Goal: Task Accomplishment & Management: Manage account settings

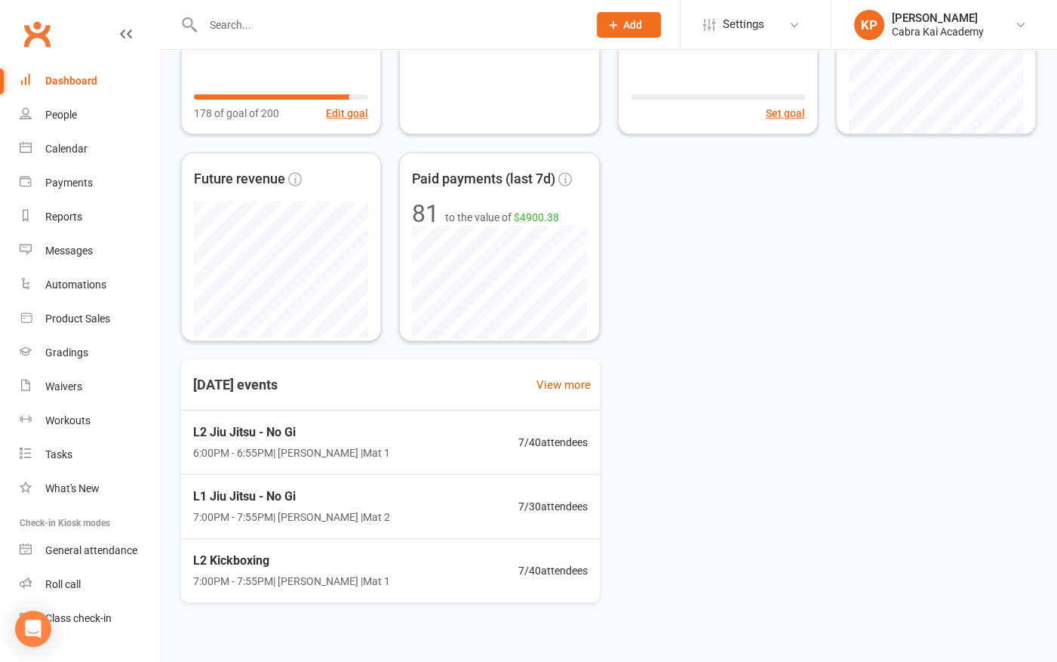
scroll to position [197, 0]
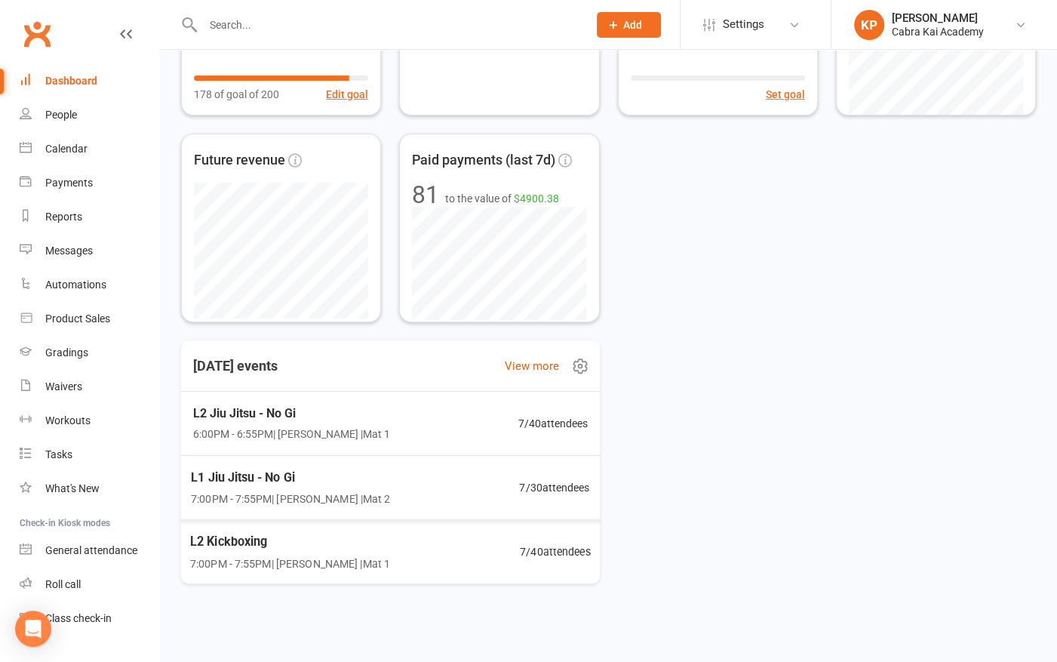
click at [360, 546] on span "L2 Kickboxing" at bounding box center [290, 541] width 200 height 20
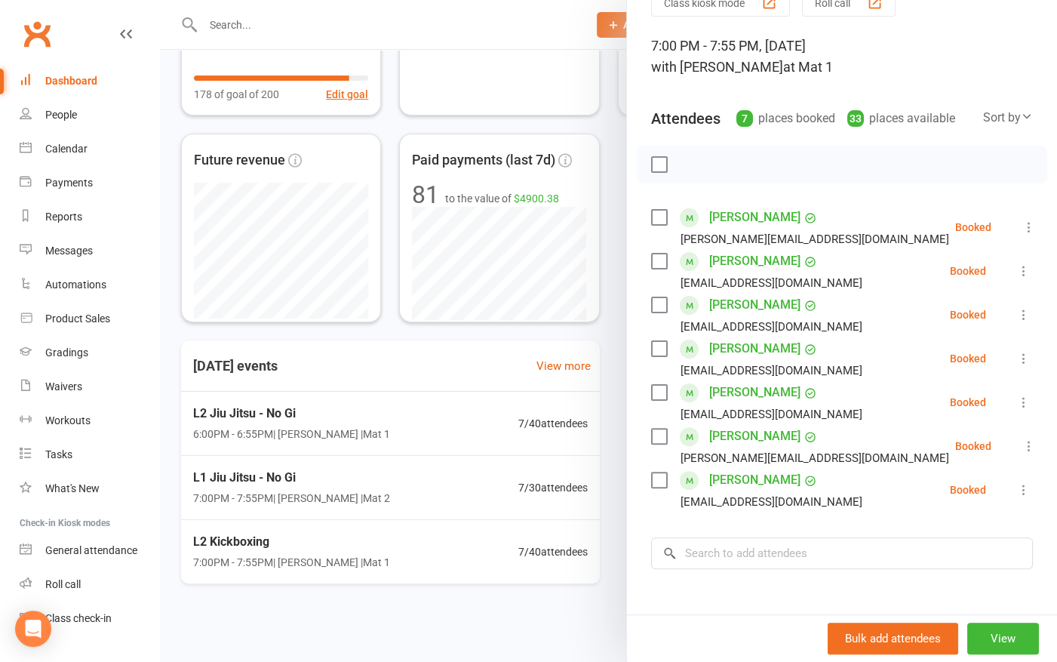
scroll to position [0, 0]
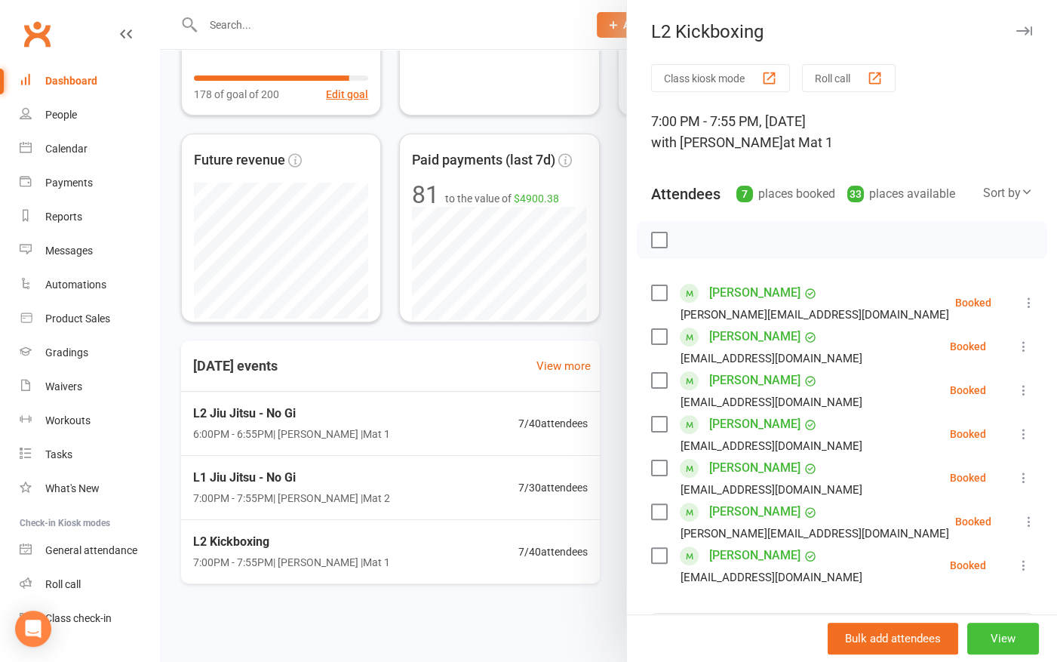
click at [976, 637] on button "View" at bounding box center [1003, 638] width 72 height 32
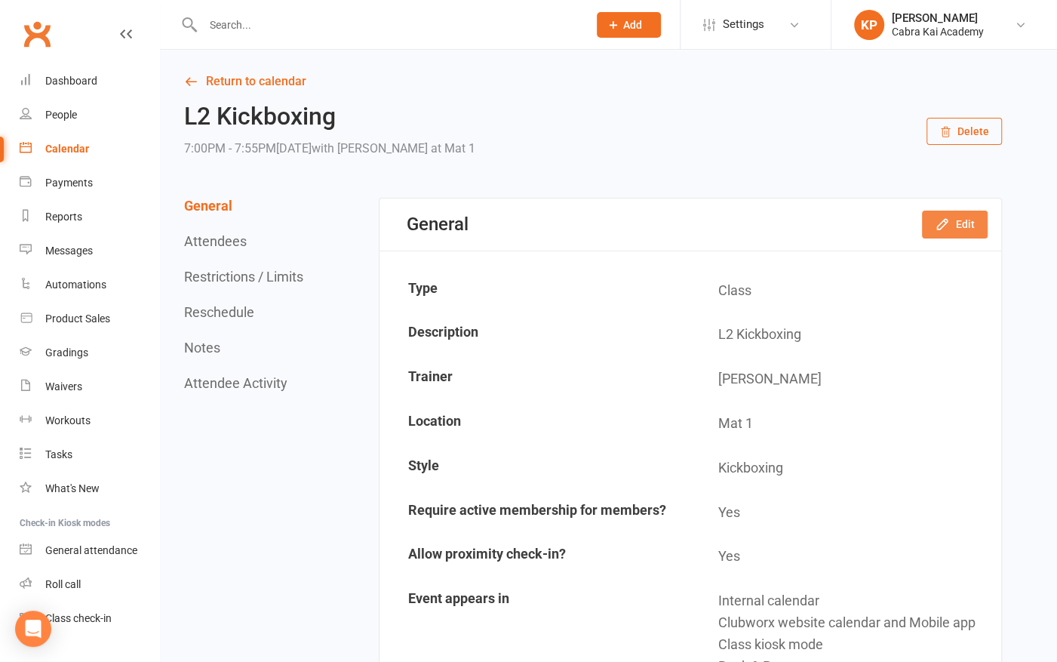
click at [961, 223] on button "Edit" at bounding box center [955, 223] width 66 height 27
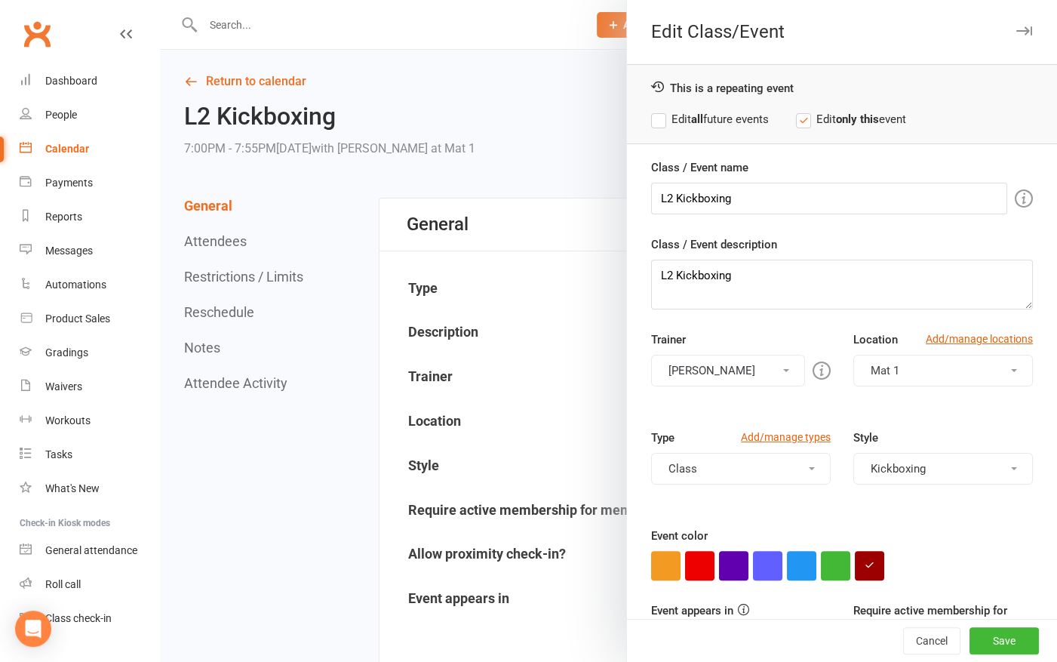
click at [767, 369] on button "Martin Nguyen" at bounding box center [728, 371] width 154 height 32
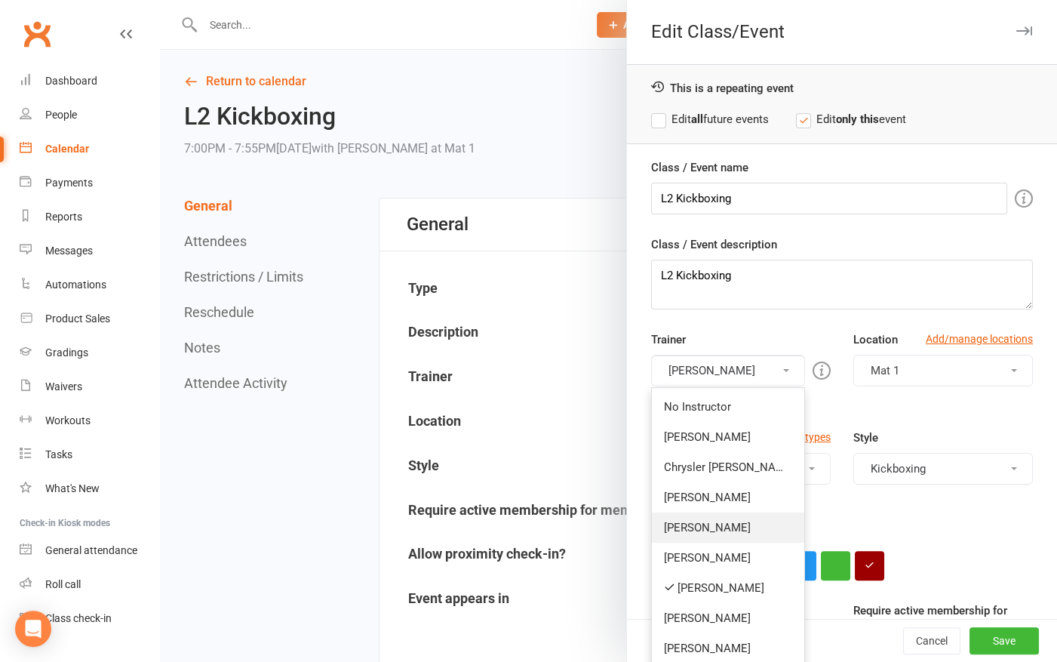
click at [720, 528] on link "[PERSON_NAME]" at bounding box center [728, 527] width 152 height 30
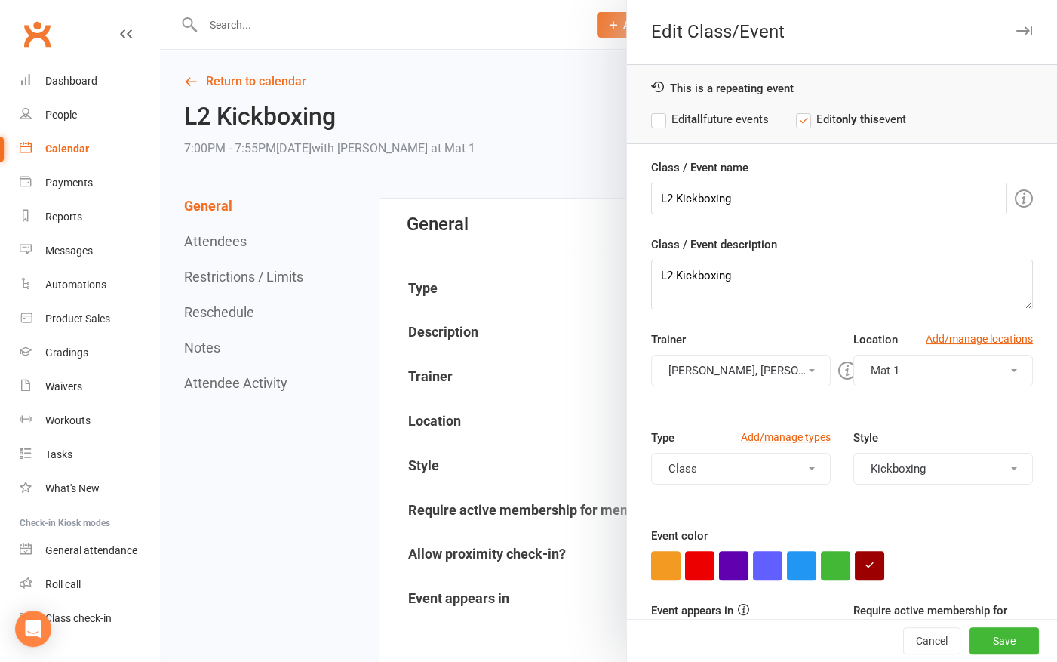
click at [788, 369] on button "Martin Nguyen, Kian Pham" at bounding box center [741, 371] width 180 height 32
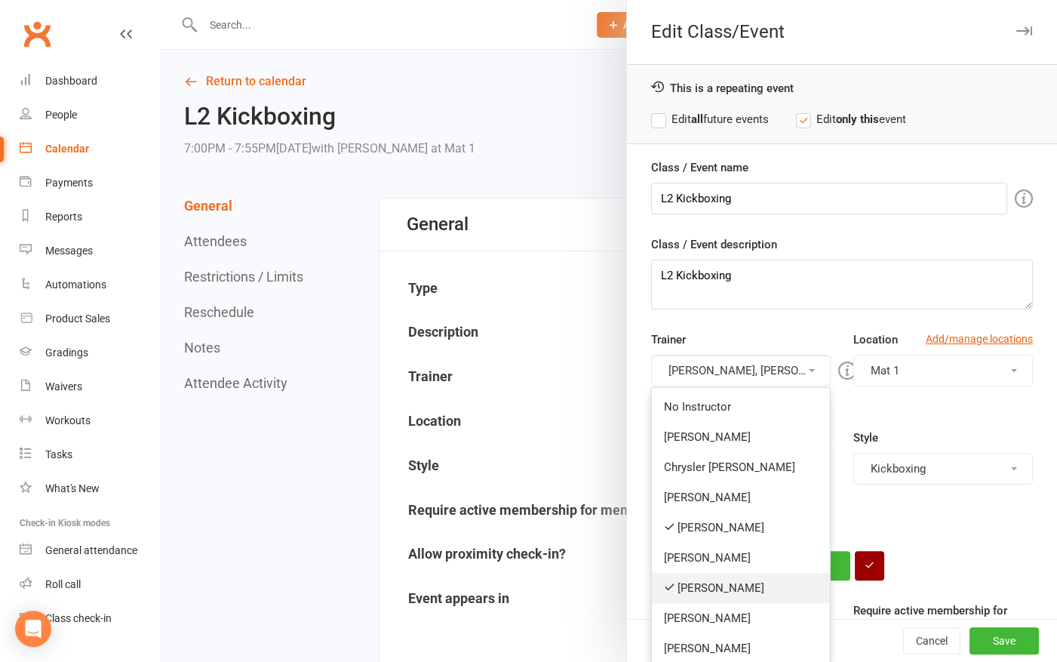
click at [726, 583] on link "[PERSON_NAME]" at bounding box center [741, 588] width 178 height 30
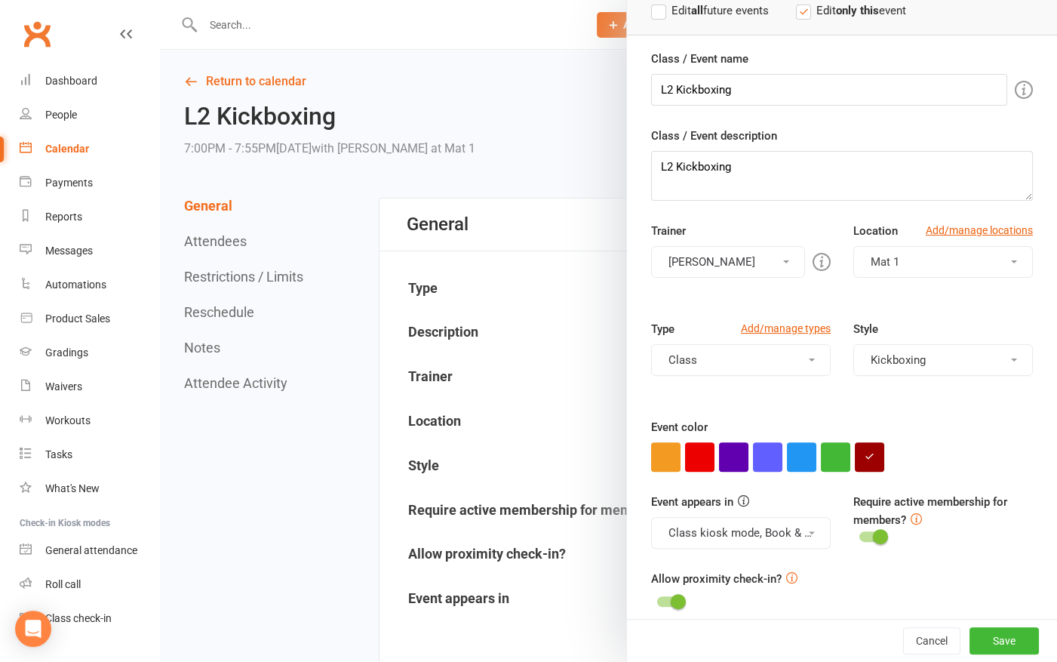
scroll to position [120, 0]
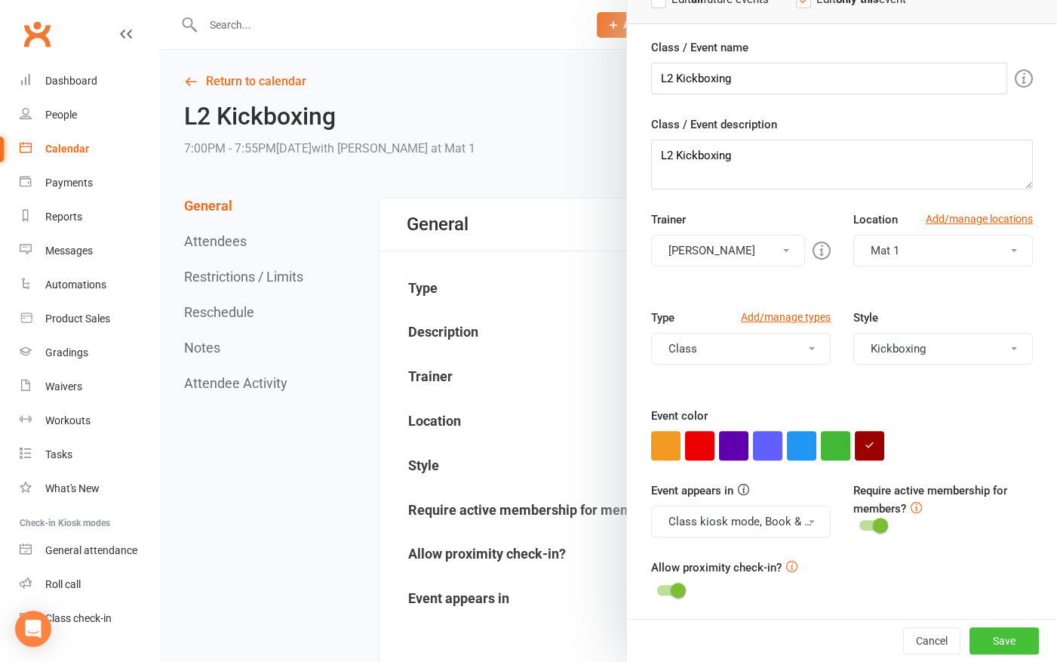
click at [984, 643] on button "Save" at bounding box center [1003, 640] width 69 height 27
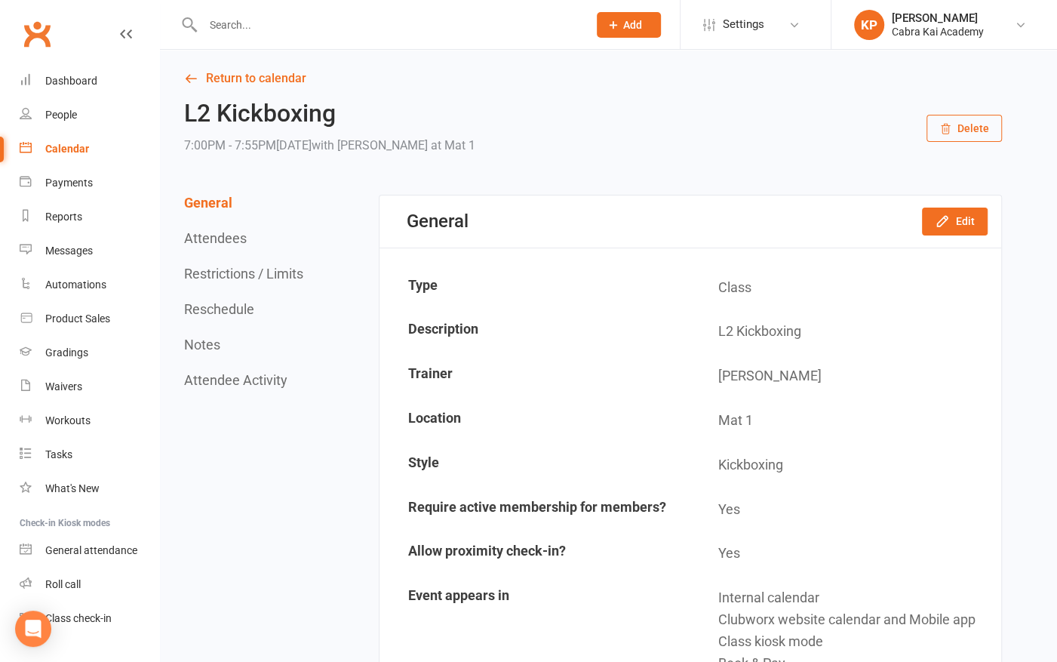
scroll to position [0, 0]
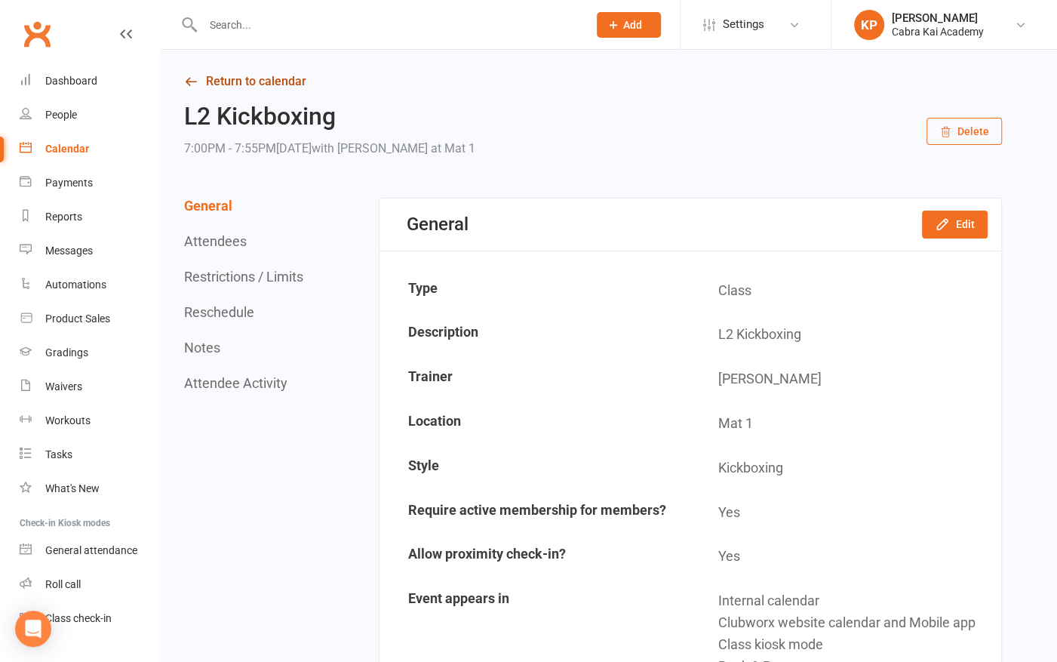
click at [273, 77] on link "Return to calendar" at bounding box center [593, 81] width 818 height 21
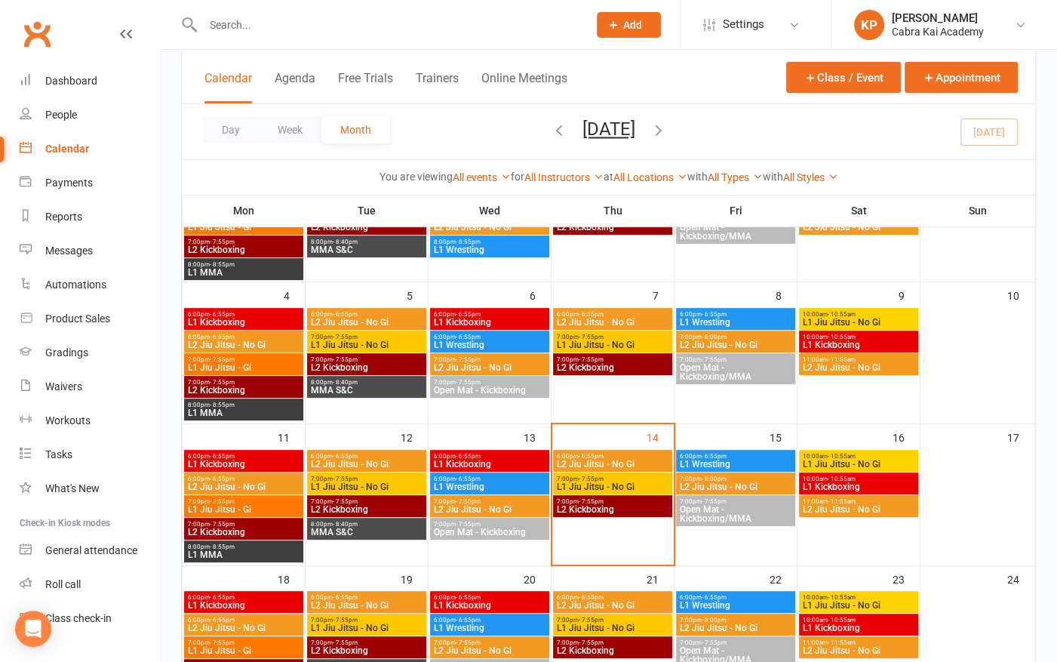
scroll to position [226, 0]
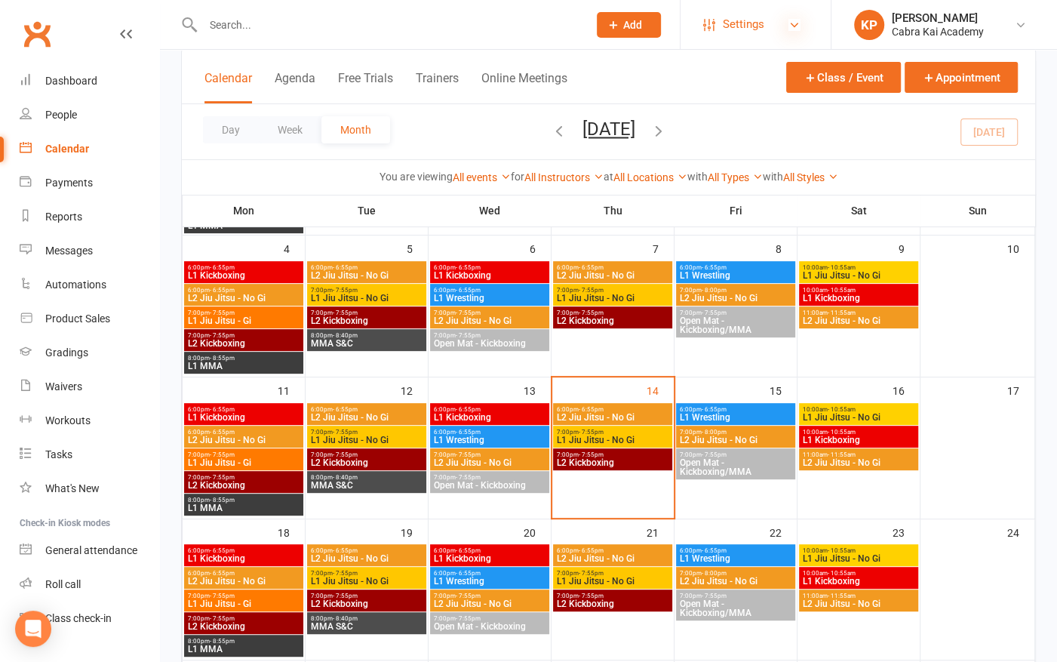
click at [792, 23] on icon at bounding box center [794, 25] width 12 height 12
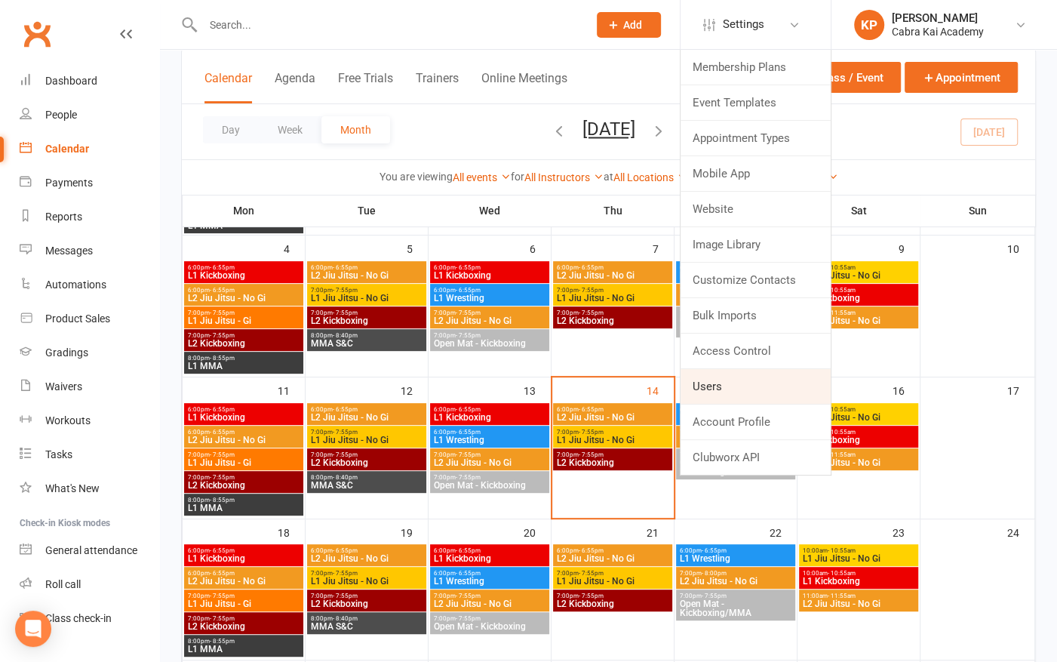
click at [722, 381] on link "Users" at bounding box center [756, 386] width 150 height 35
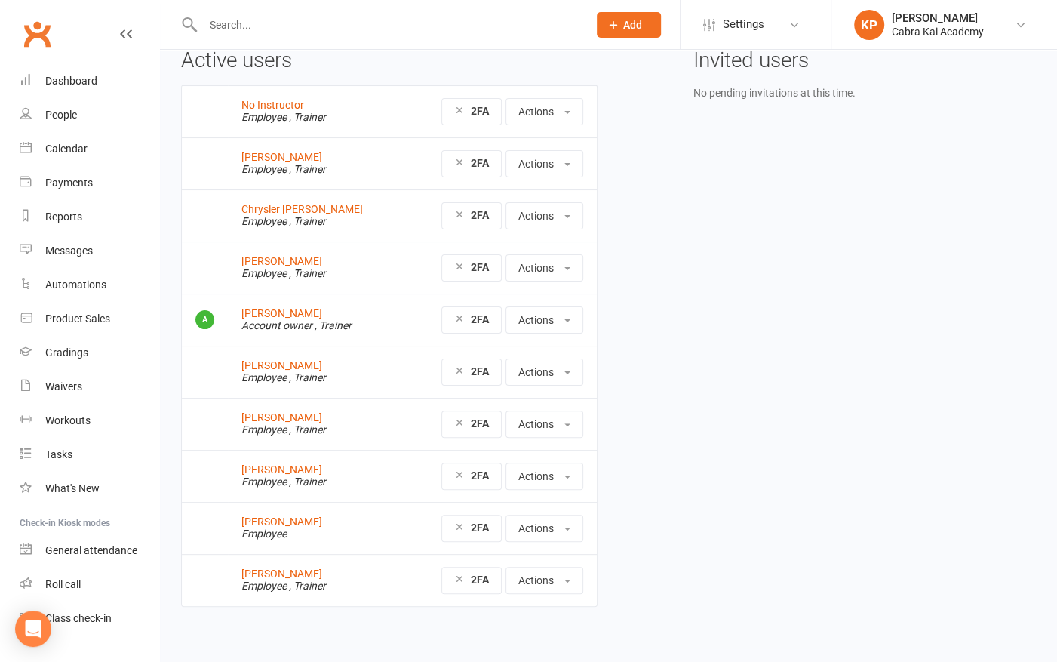
scroll to position [75, 0]
click at [275, 260] on link "Anh Pham" at bounding box center [281, 260] width 81 height 12
click at [290, 153] on link "[PERSON_NAME]" at bounding box center [281, 156] width 81 height 12
click at [273, 568] on link "Harry Tran" at bounding box center [281, 573] width 81 height 12
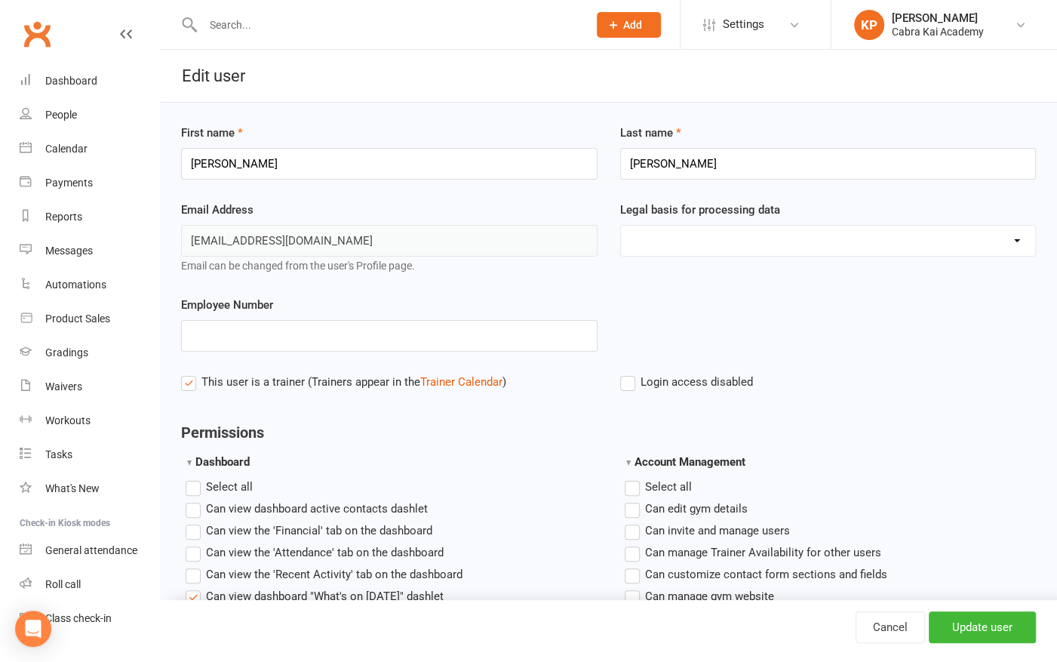
click at [630, 380] on label "Login access disabled" at bounding box center [686, 382] width 133 height 18
click at [630, 373] on input "Login access disabled" at bounding box center [686, 373] width 133 height 0
click at [984, 621] on input "Update user" at bounding box center [982, 627] width 107 height 32
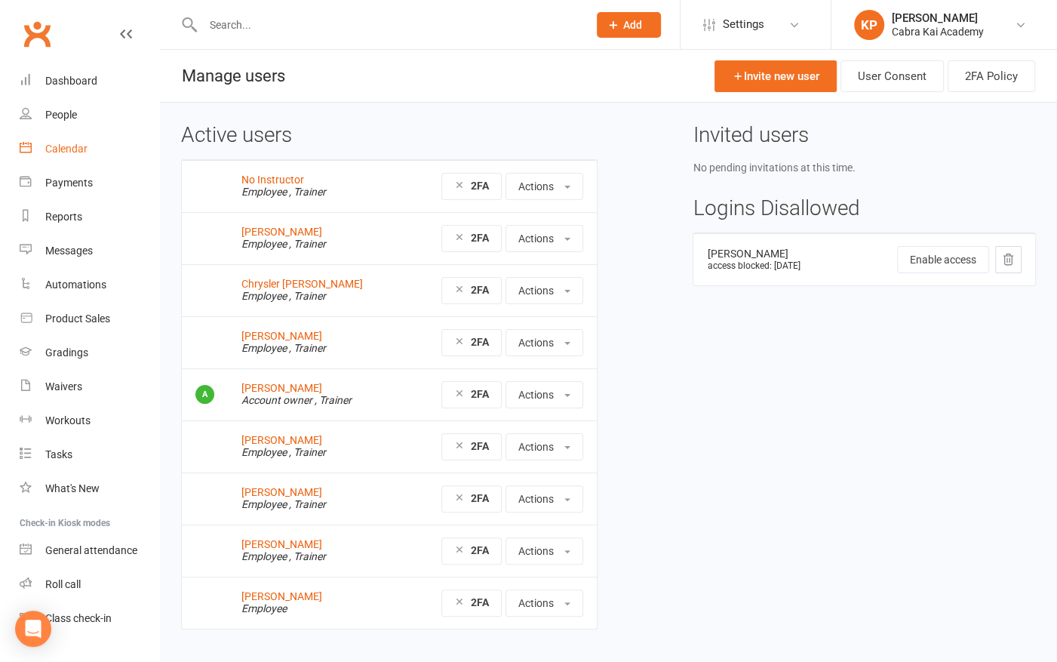
click at [69, 146] on div "Calendar" at bounding box center [66, 149] width 42 height 12
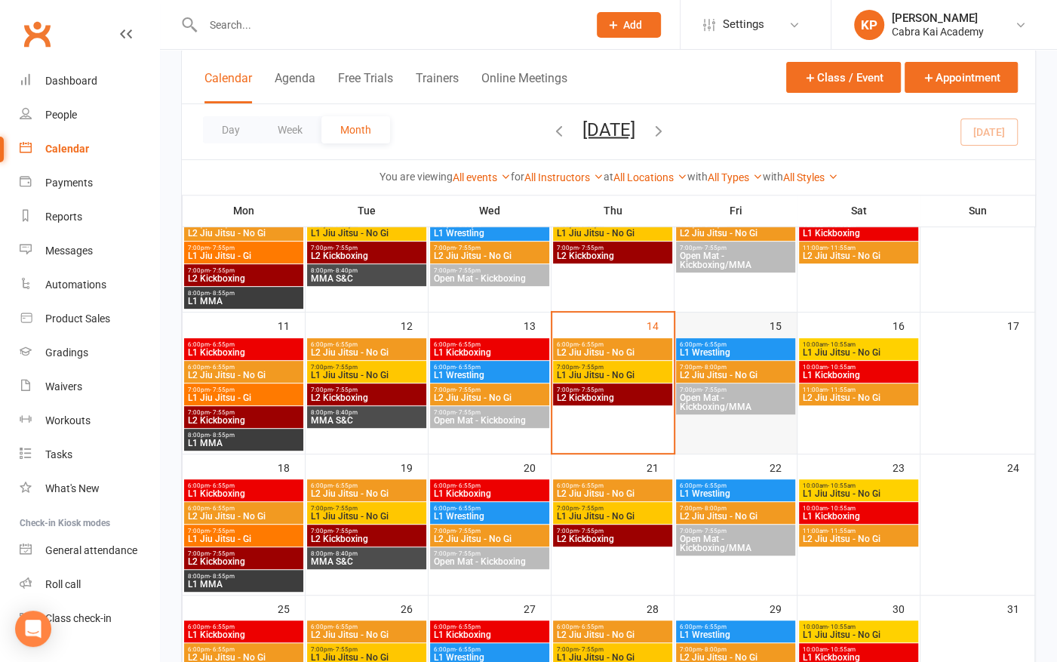
scroll to position [302, 0]
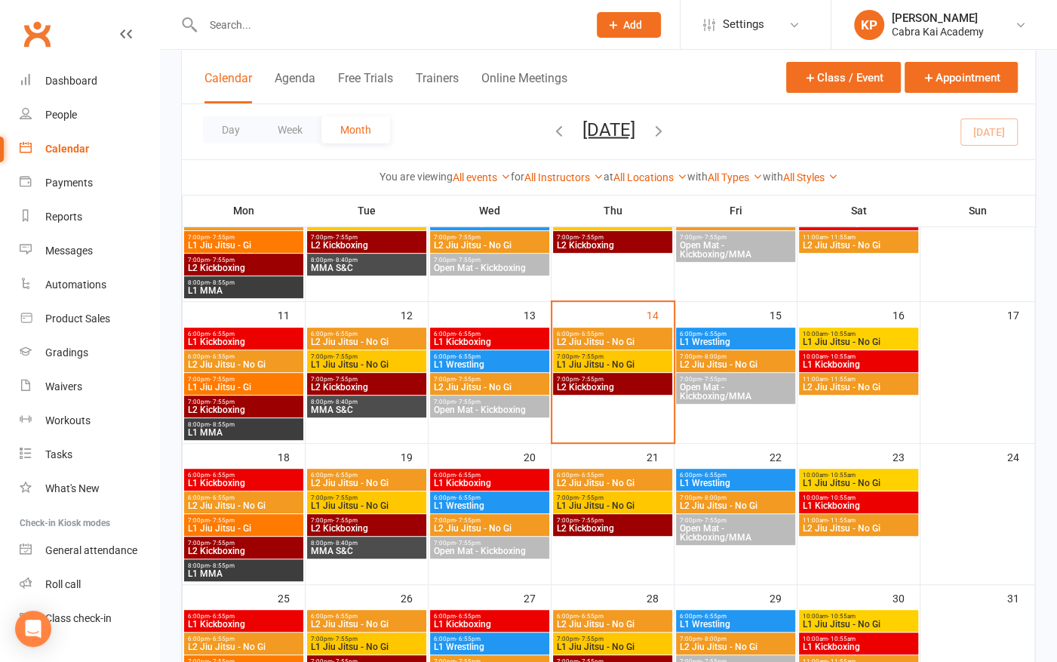
click at [610, 363] on span "L1 Jiu Jitsu - No Gi" at bounding box center [612, 364] width 113 height 9
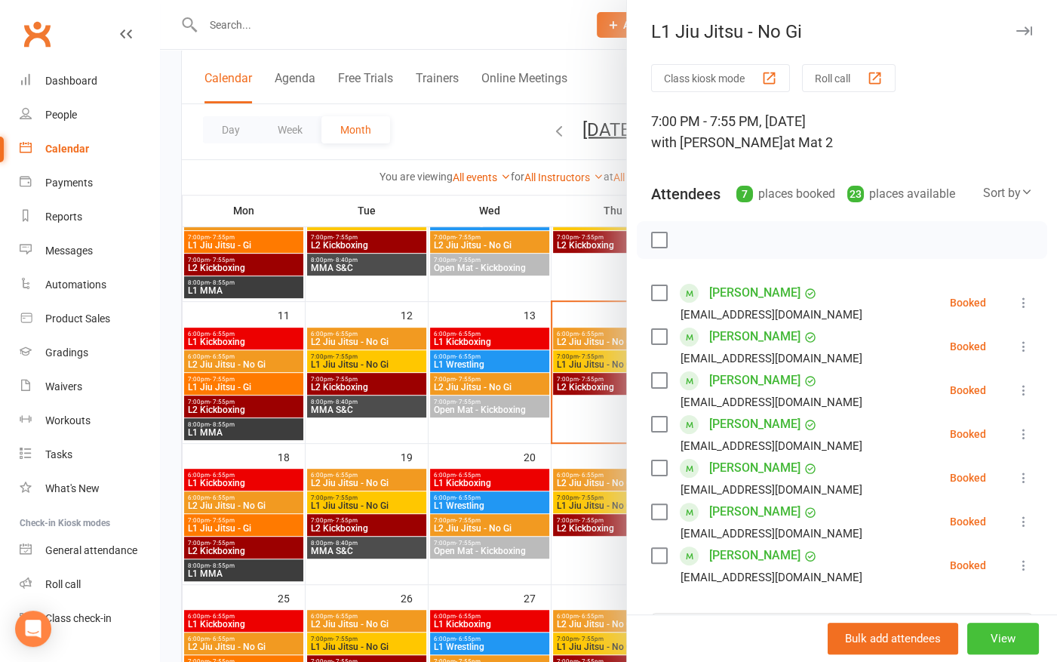
click at [987, 639] on button "View" at bounding box center [1003, 638] width 72 height 32
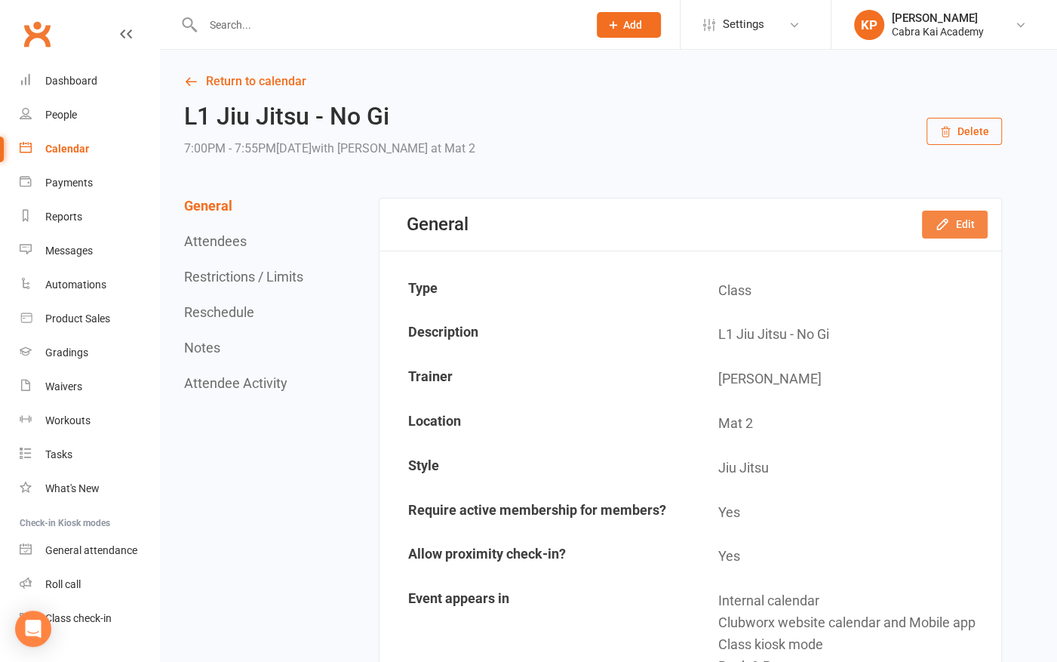
click at [962, 224] on button "Edit" at bounding box center [955, 223] width 66 height 27
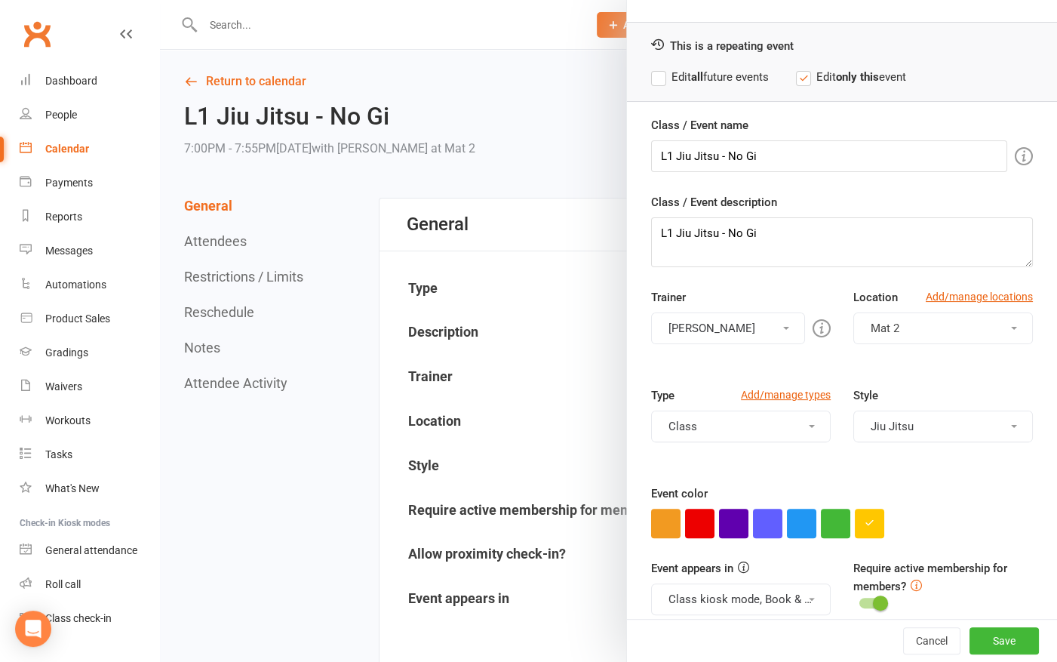
scroll to position [120, 0]
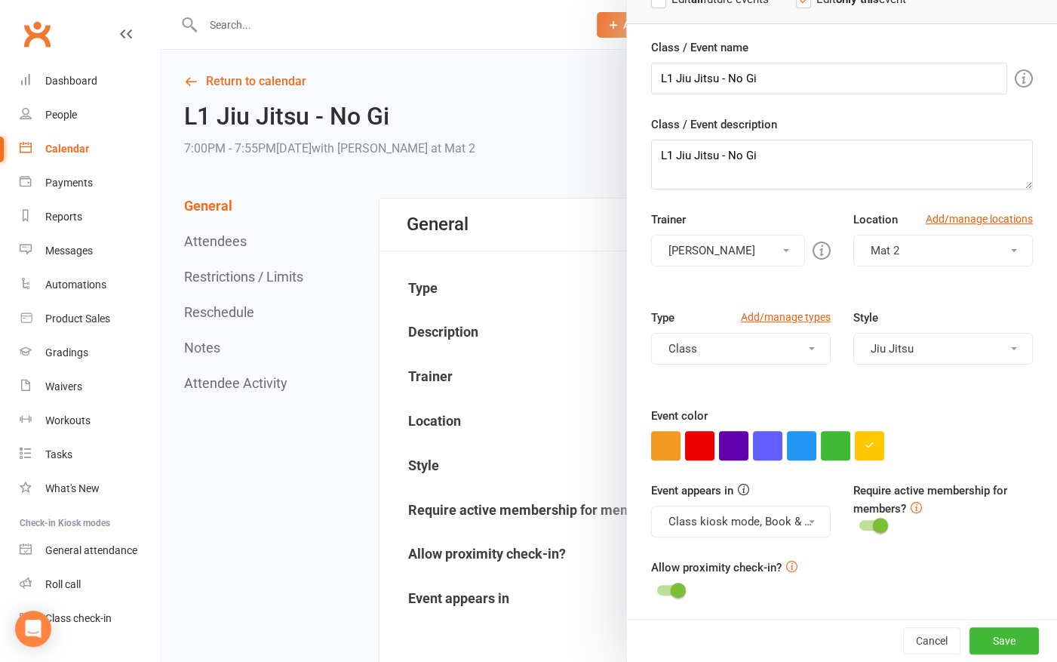
click at [767, 242] on button "Anh Pham" at bounding box center [728, 251] width 154 height 32
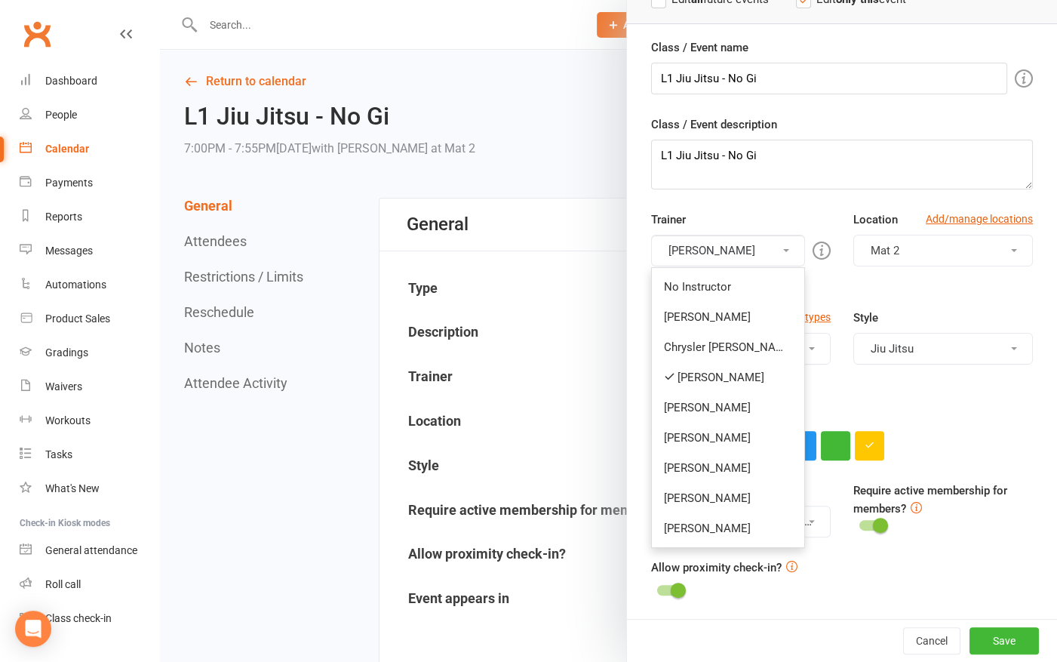
click at [315, 434] on div at bounding box center [608, 331] width 897 height 662
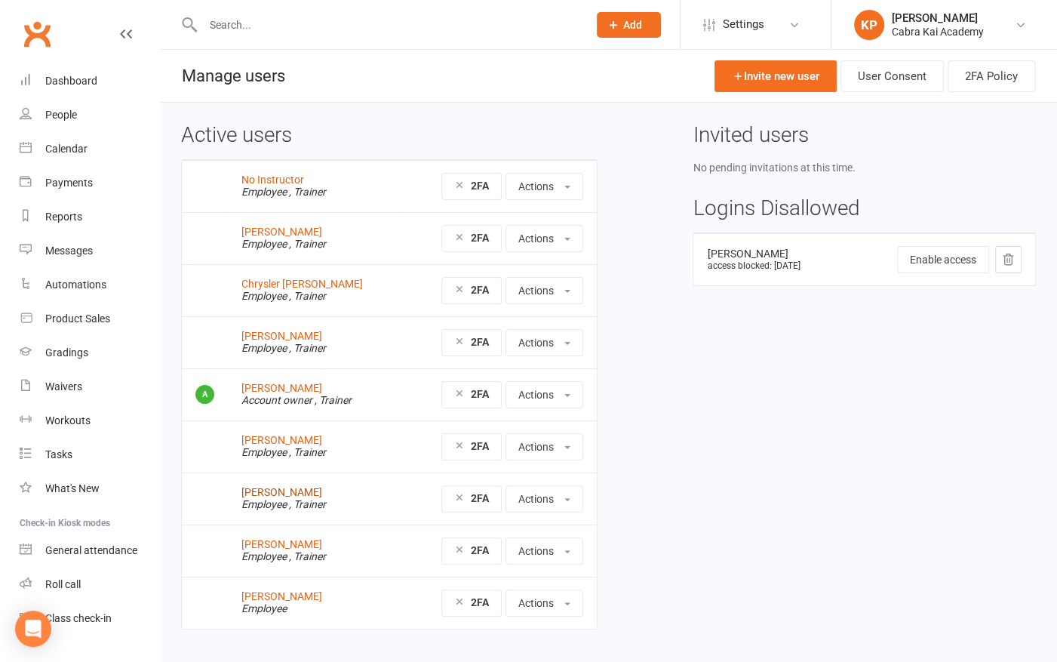
click at [283, 490] on link "[PERSON_NAME]" at bounding box center [281, 492] width 81 height 12
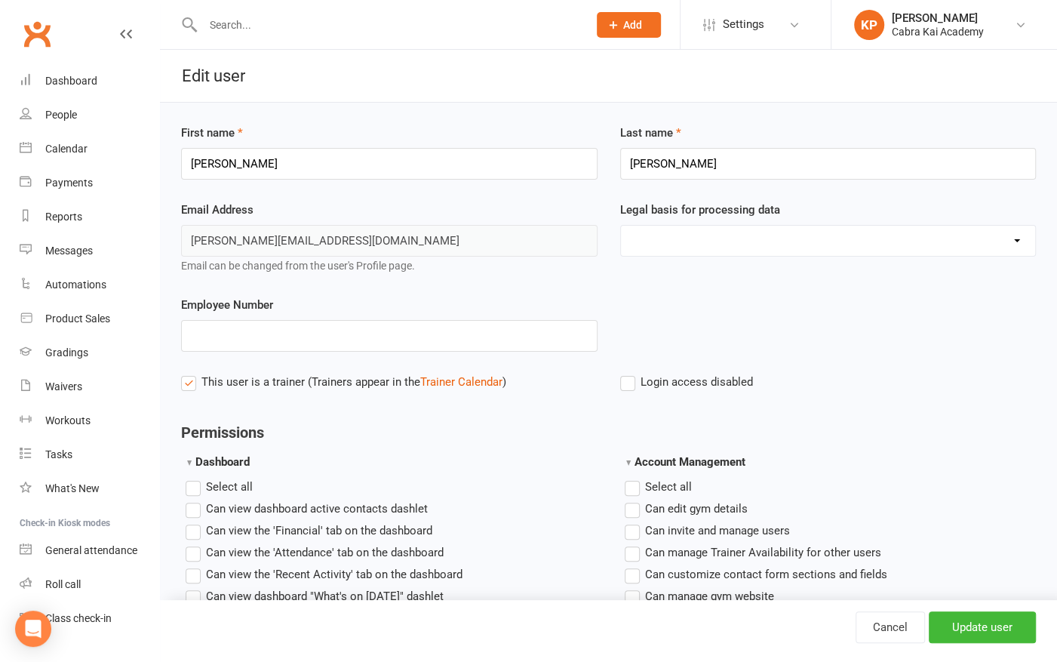
click at [676, 379] on span "Login access disabled" at bounding box center [697, 381] width 112 height 16
click at [676, 373] on input "Login access disabled" at bounding box center [686, 373] width 133 height 0
click at [1009, 633] on input "Update user" at bounding box center [982, 627] width 107 height 32
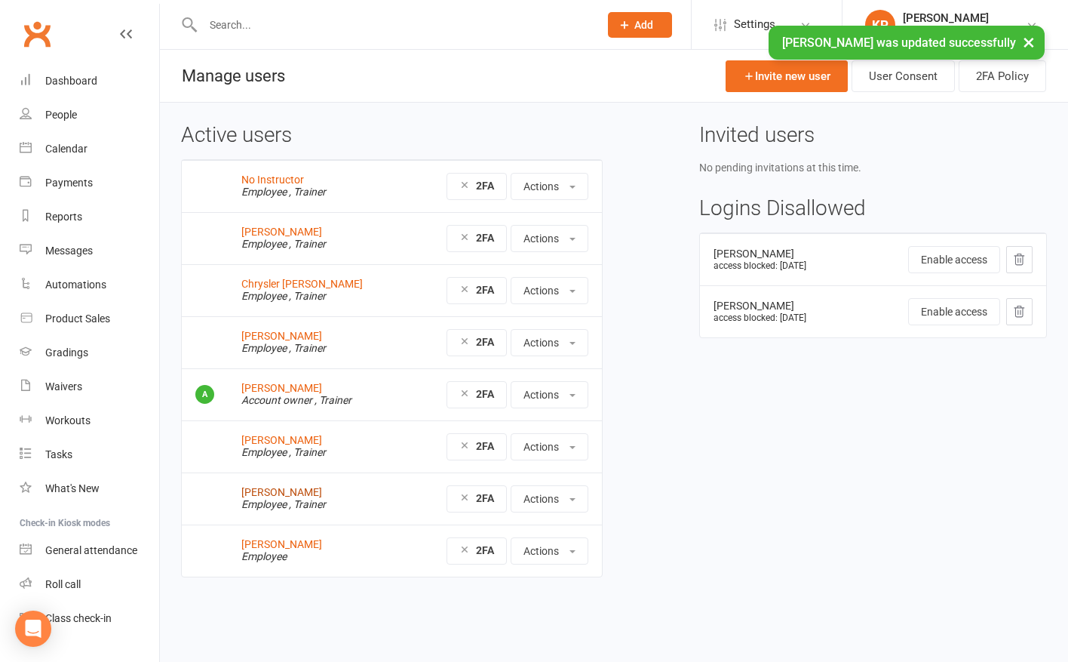
click at [290, 490] on link "David Truong" at bounding box center [281, 492] width 81 height 12
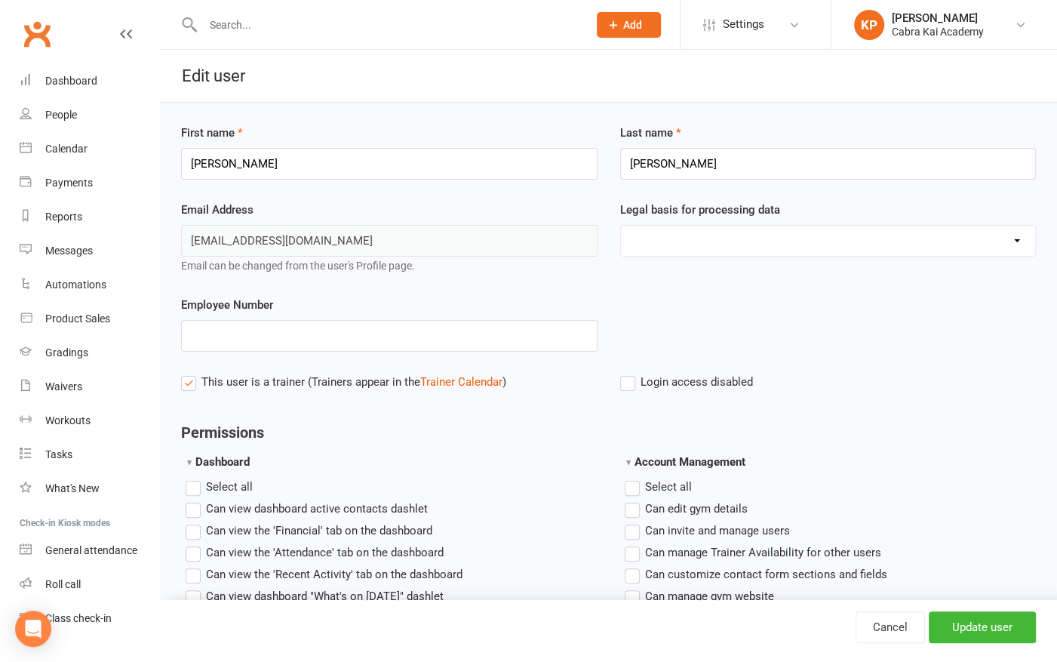
click at [712, 382] on span "Login access disabled" at bounding box center [697, 381] width 112 height 16
click at [712, 373] on input "Login access disabled" at bounding box center [686, 373] width 133 height 0
click at [712, 382] on span "Login access disabled" at bounding box center [697, 381] width 112 height 16
click at [712, 373] on input "Login access disabled" at bounding box center [686, 373] width 133 height 0
click at [883, 631] on link "Cancel" at bounding box center [890, 627] width 69 height 32
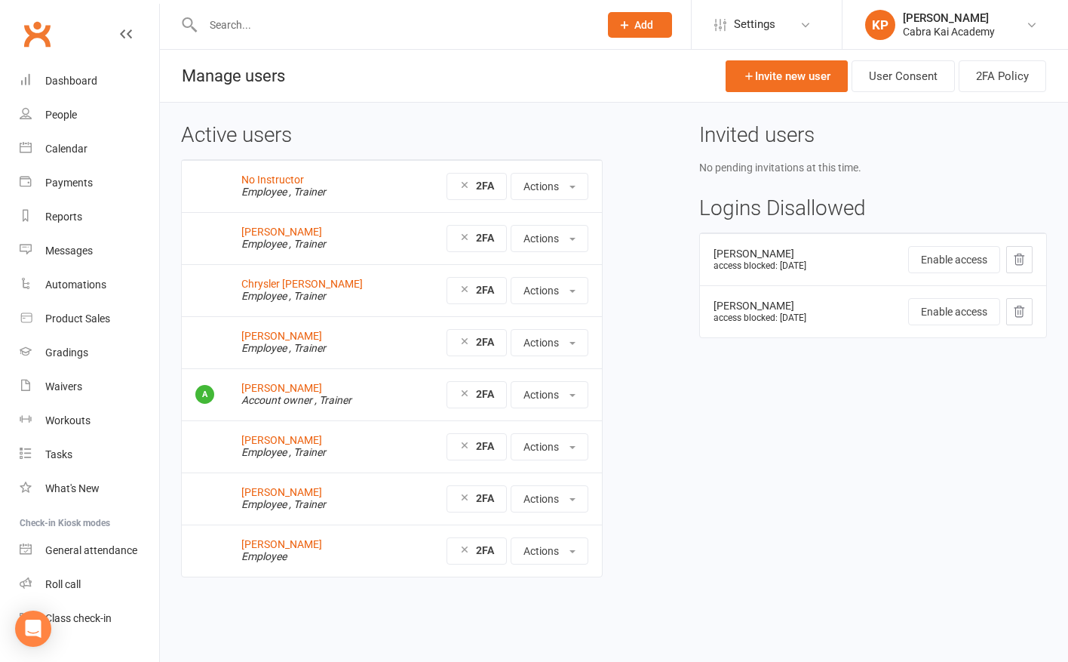
drag, startPoint x: 235, startPoint y: 310, endPoint x: 665, endPoint y: 416, distance: 442.8
click at [671, 416] on div "Active users No Instructor Employee , Trainer 2FA Actions View profile Edit Use…" at bounding box center [614, 361] width 889 height 475
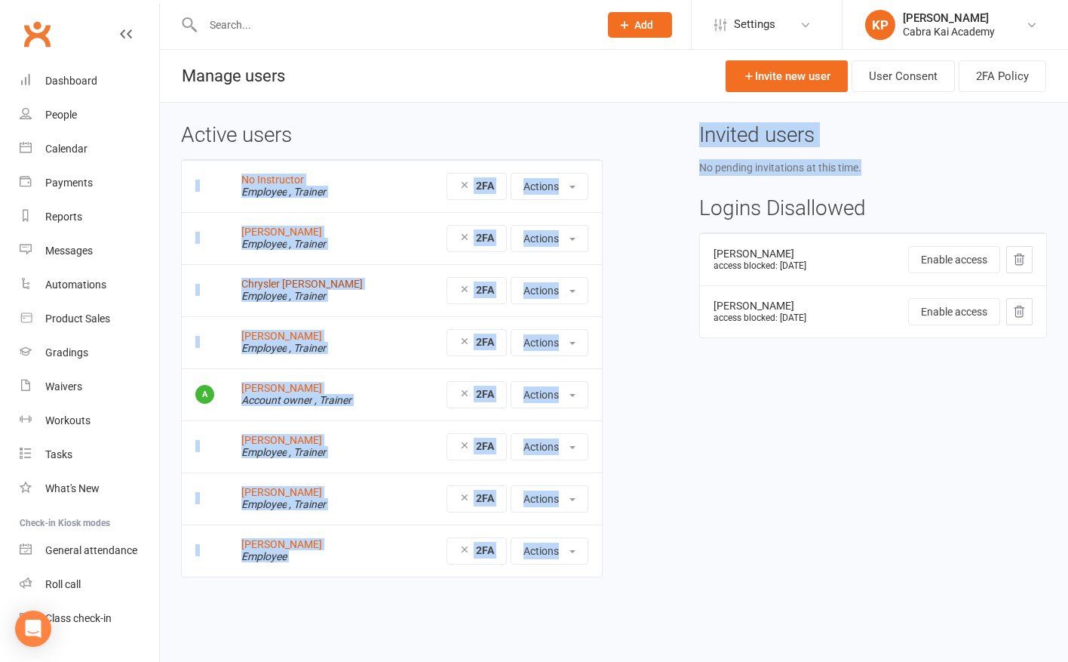
click at [300, 278] on link "Chrysler De Castro" at bounding box center [301, 284] width 121 height 12
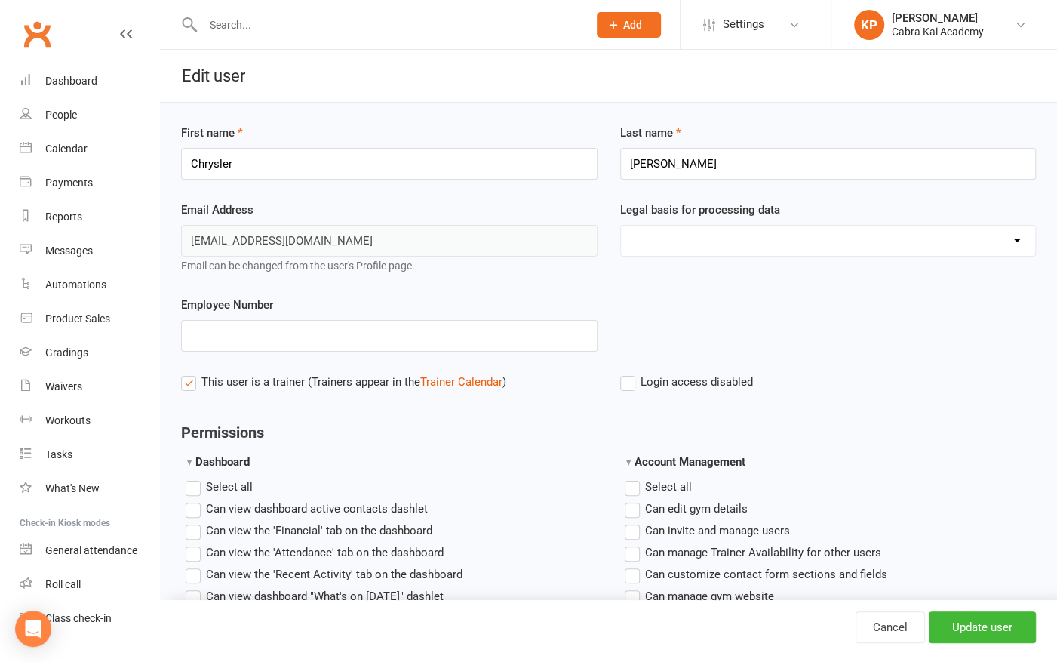
click at [671, 370] on div "Employee Number" at bounding box center [608, 334] width 877 height 77
click at [669, 379] on span "Login access disabled" at bounding box center [697, 381] width 112 height 16
click at [669, 373] on input "Login access disabled" at bounding box center [686, 373] width 133 height 0
click at [991, 630] on input "Update user" at bounding box center [982, 627] width 107 height 32
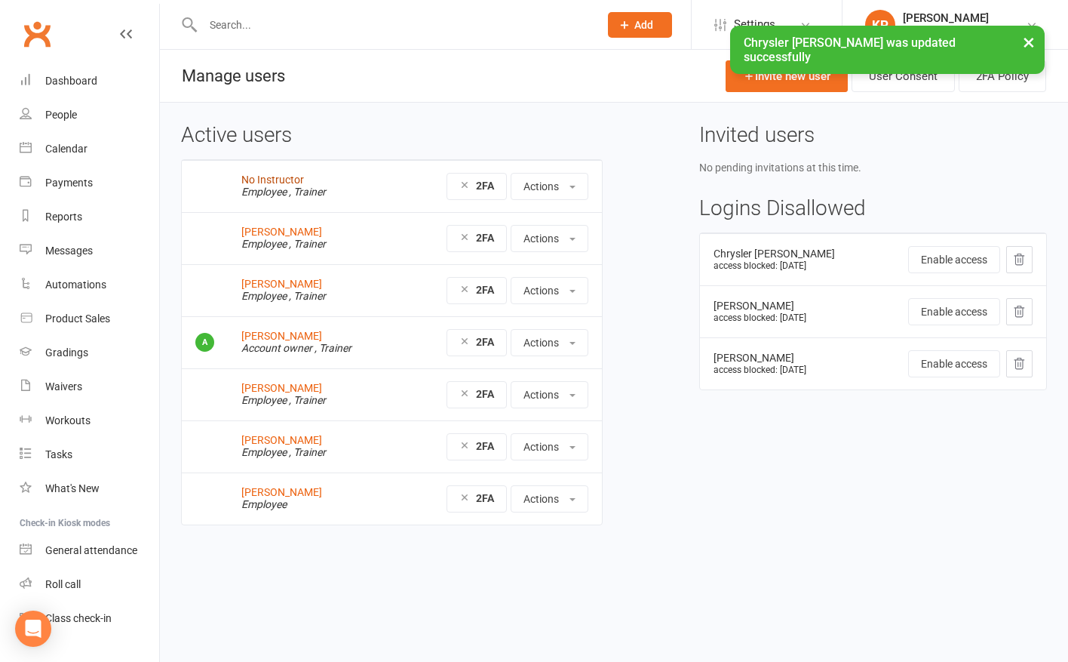
click at [287, 181] on link "No Instructor" at bounding box center [272, 180] width 63 height 12
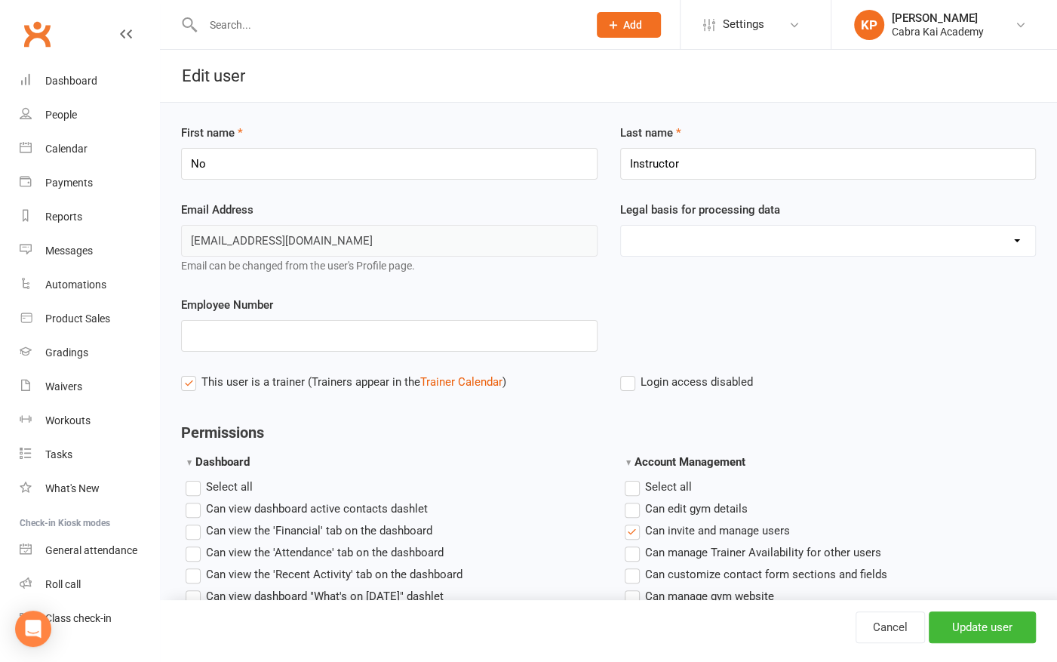
click at [707, 386] on span "Login access disabled" at bounding box center [697, 381] width 112 height 16
click at [707, 373] on input "Login access disabled" at bounding box center [686, 373] width 133 height 0
click at [984, 622] on input "Update user" at bounding box center [982, 627] width 107 height 32
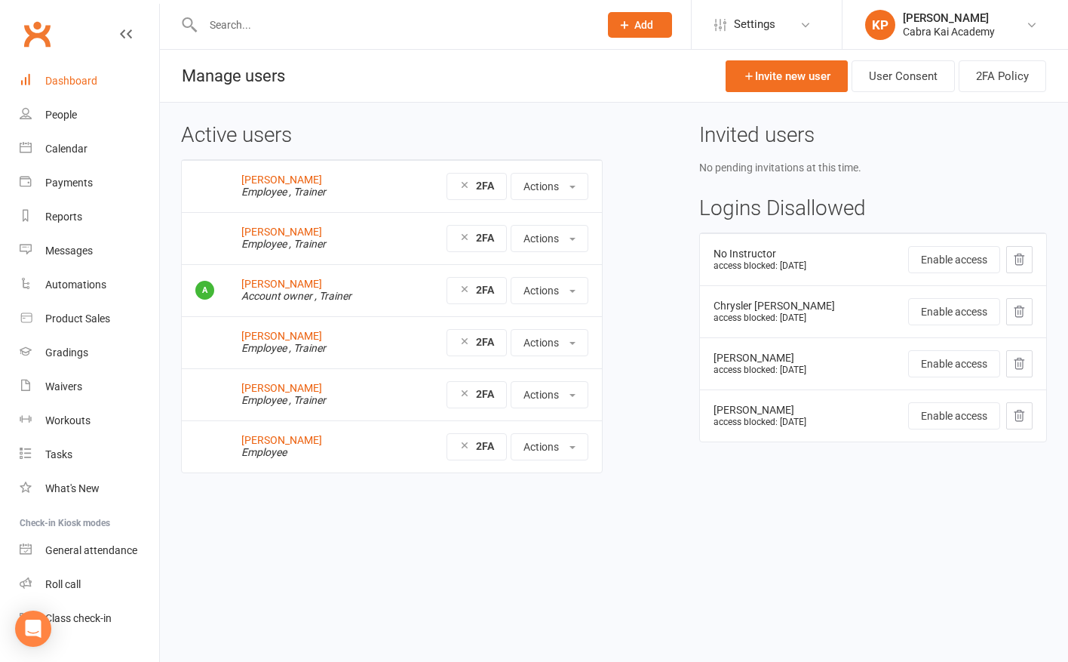
click at [75, 87] on div "Dashboard" at bounding box center [71, 81] width 52 height 12
click at [275, 440] on link "[PERSON_NAME]" at bounding box center [281, 440] width 81 height 12
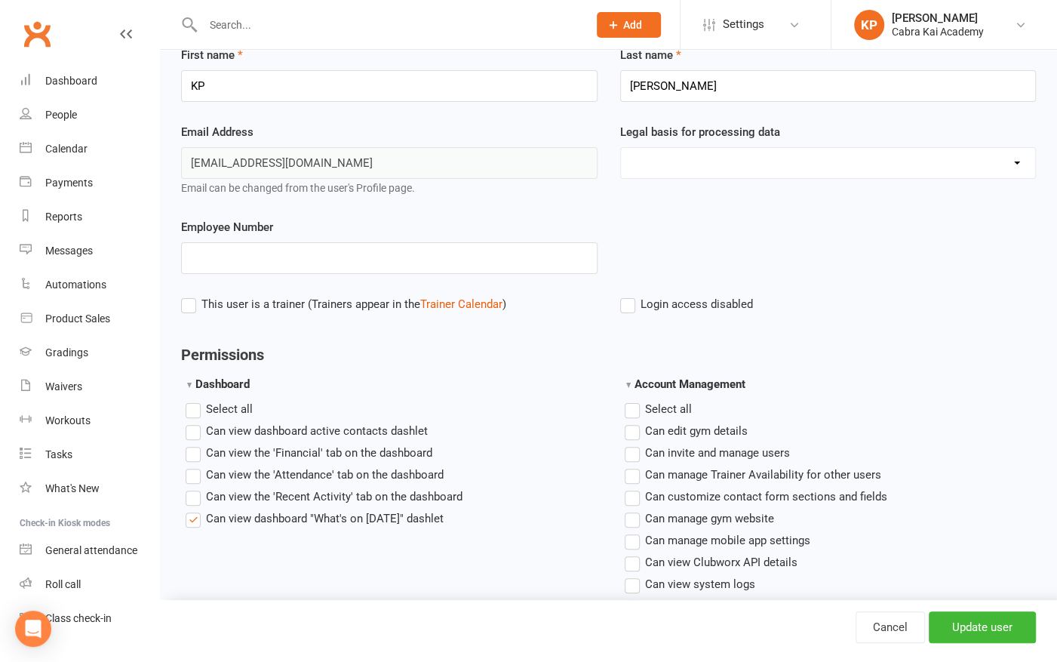
scroll to position [75, 0]
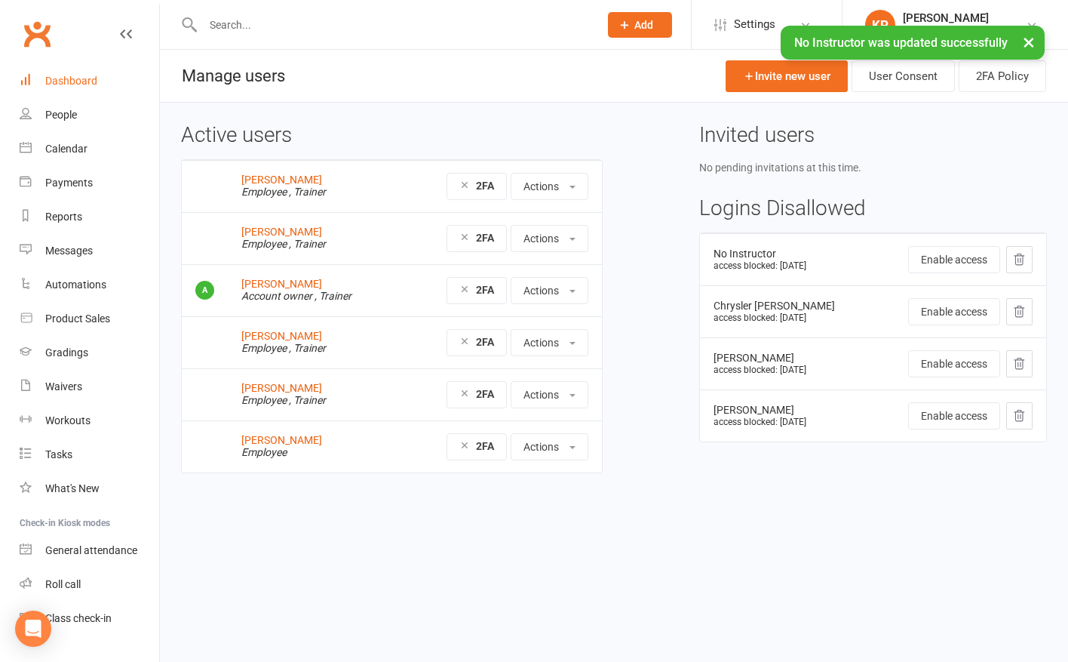
click at [84, 81] on div "Dashboard" at bounding box center [71, 81] width 52 height 12
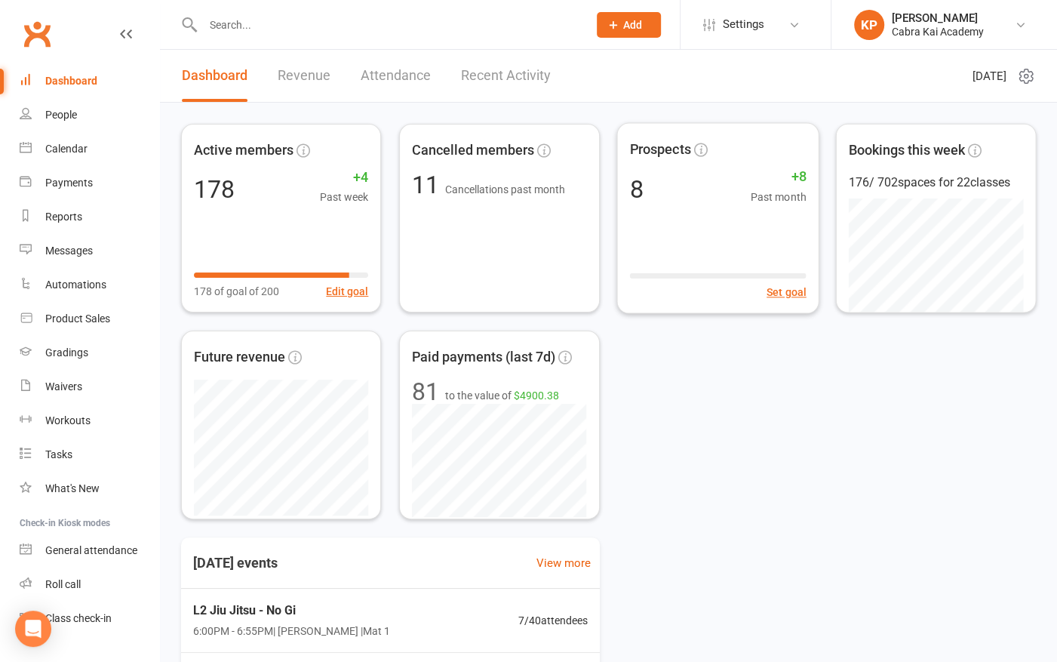
drag, startPoint x: 953, startPoint y: 436, endPoint x: 908, endPoint y: 417, distance: 48.3
click at [945, 435] on div "Active members 178 +4 Past week 178 of goal of 200 Edit goal Cancelled members …" at bounding box center [608, 321] width 855 height 395
click at [66, 118] on div "People" at bounding box center [61, 115] width 32 height 12
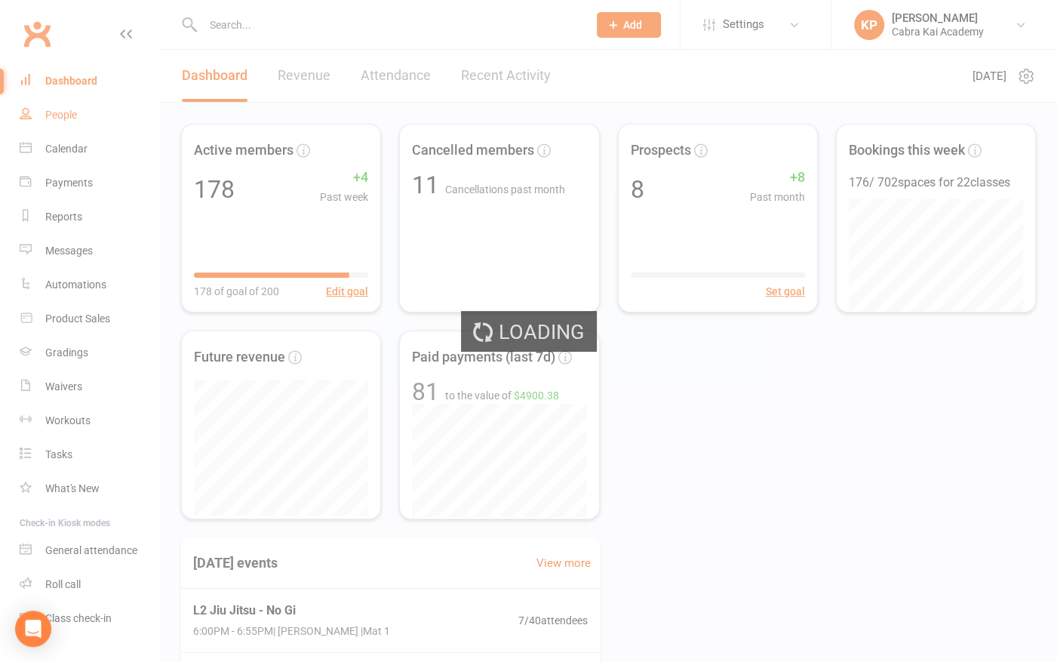
select select "100"
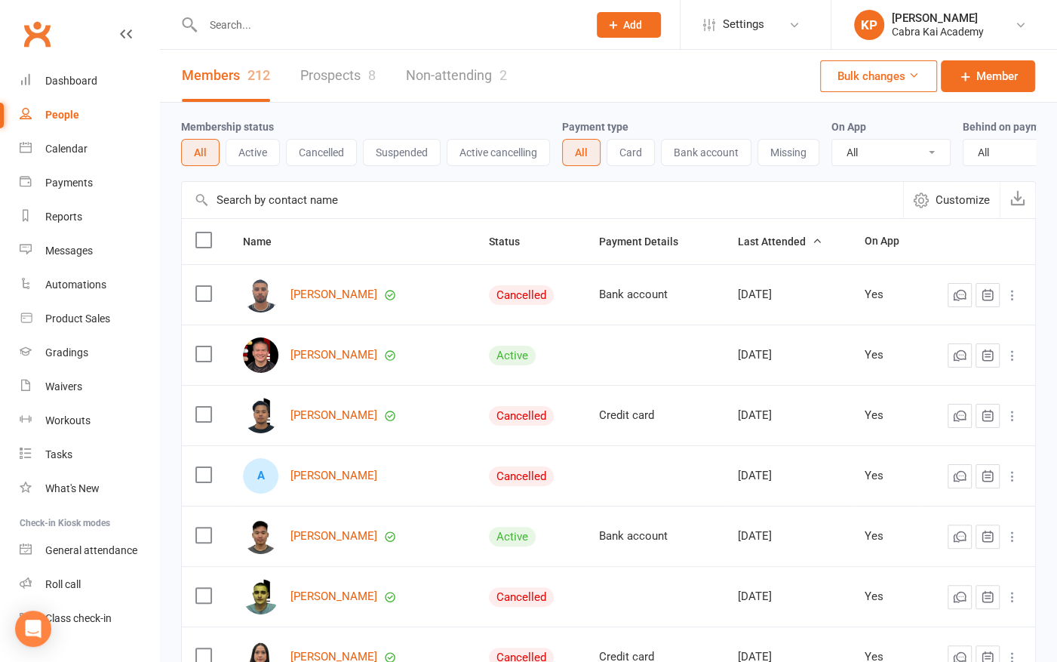
click at [329, 80] on link "Prospects 8" at bounding box center [337, 76] width 75 height 52
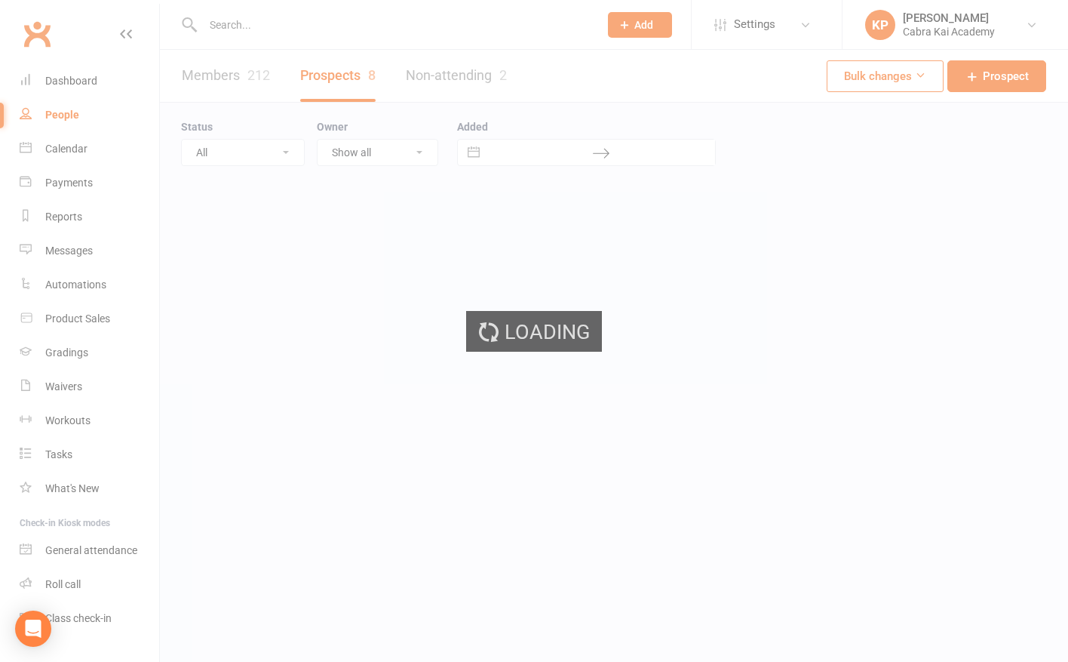
select select "25"
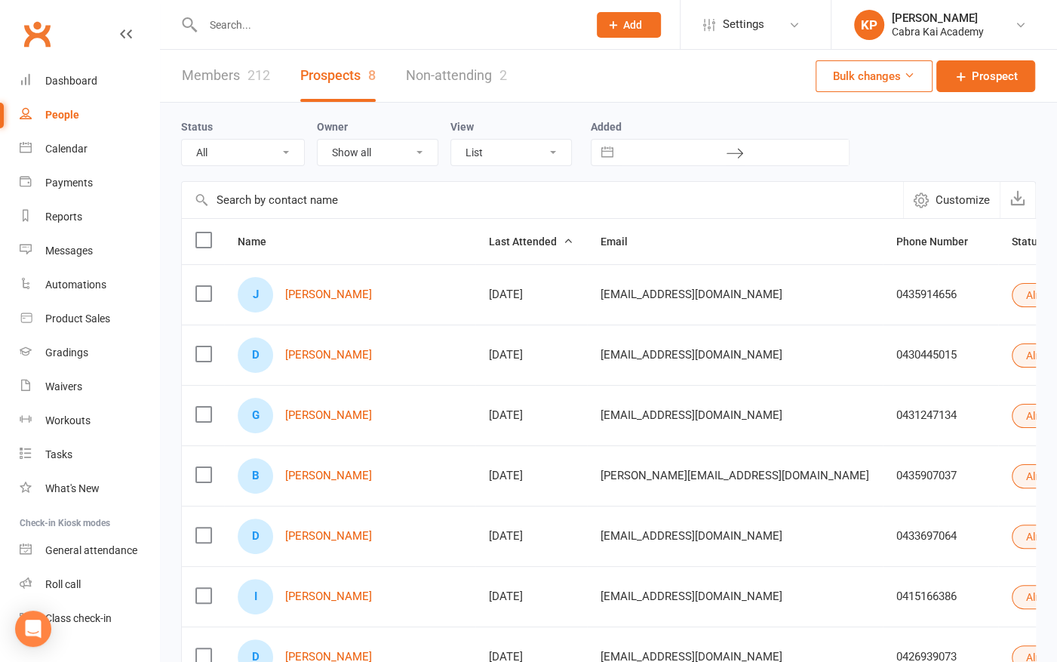
click at [205, 287] on label at bounding box center [202, 293] width 15 height 15
click at [205, 286] on input "checkbox" at bounding box center [202, 286] width 15 height 0
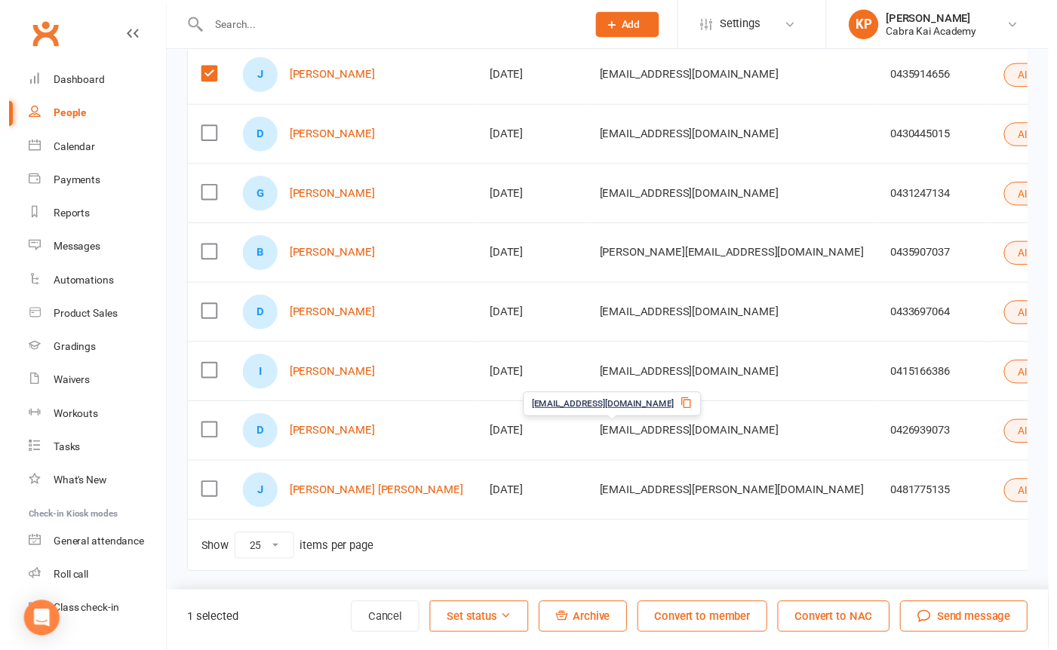
scroll to position [227, 0]
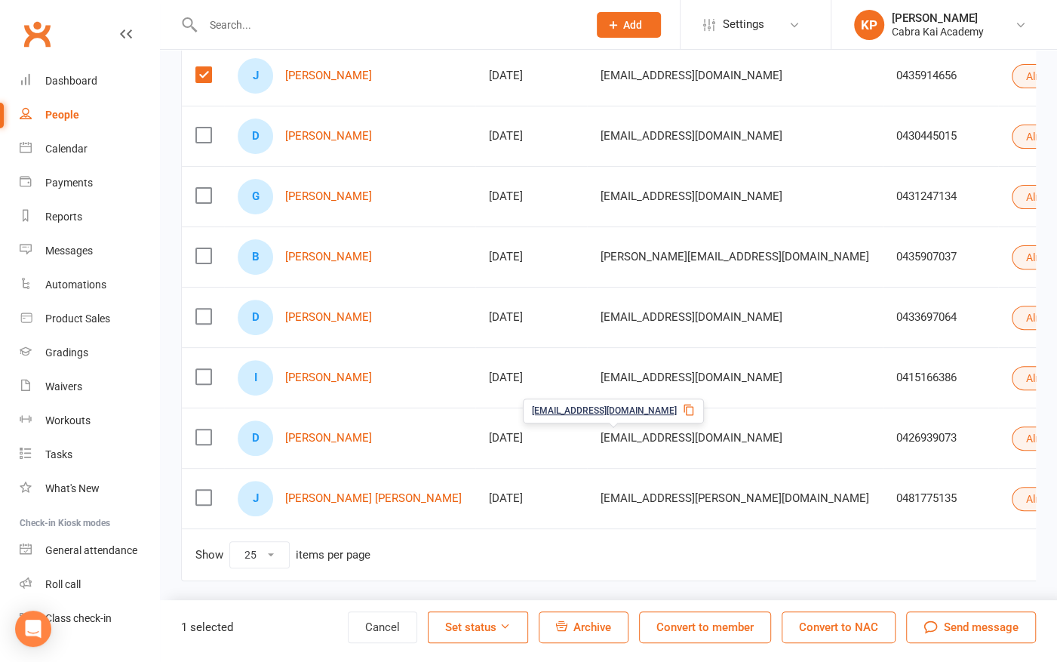
click at [589, 643] on div "1 selected Cancel Set status Archive Convert to member Convert to NAC Send mess…" at bounding box center [608, 631] width 897 height 62
click at [594, 627] on span "Archive" at bounding box center [592, 627] width 38 height 14
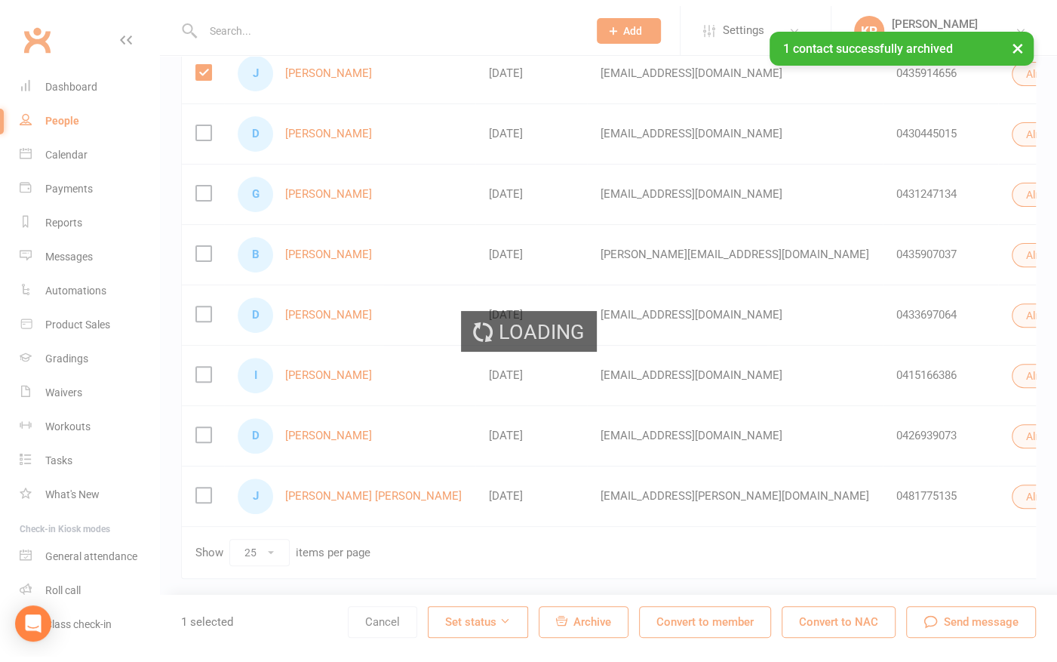
scroll to position [167, 0]
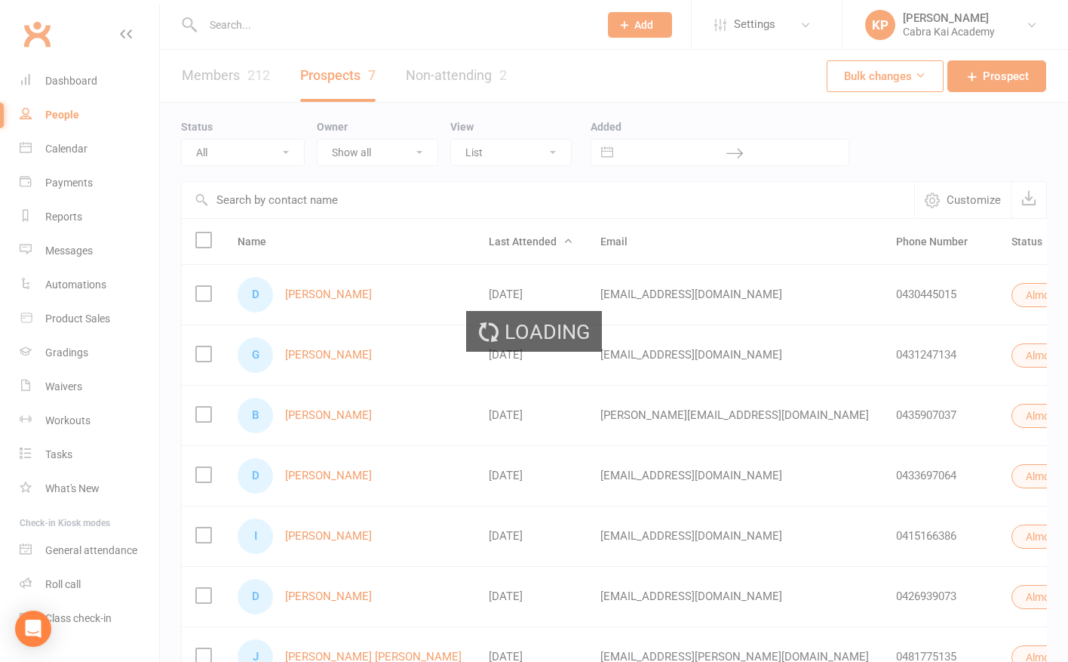
select select "100"
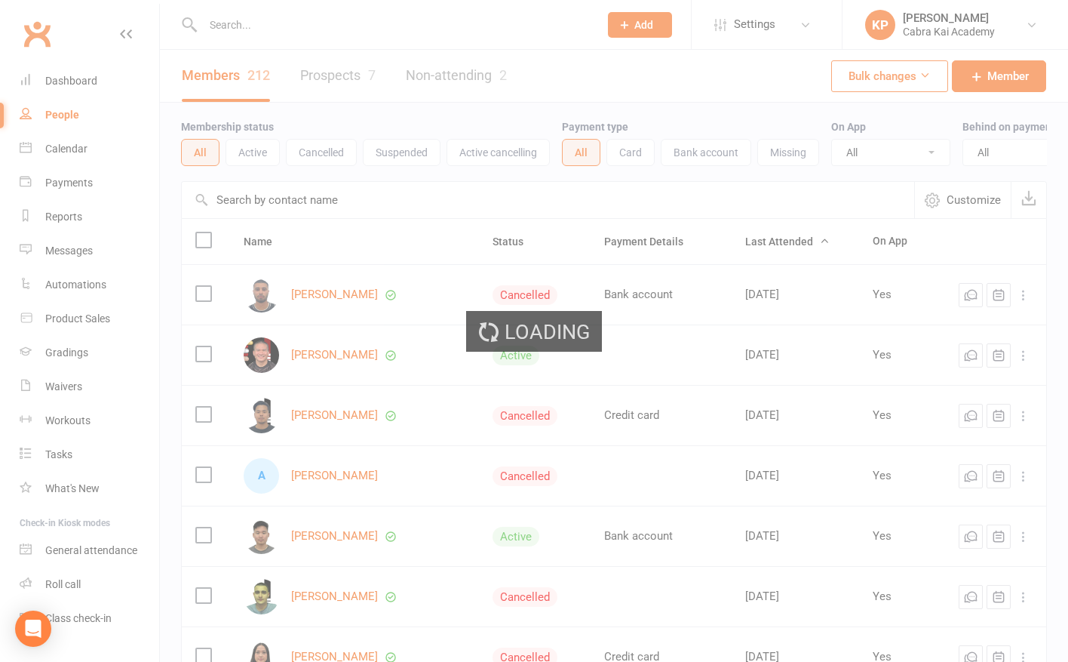
select select "25"
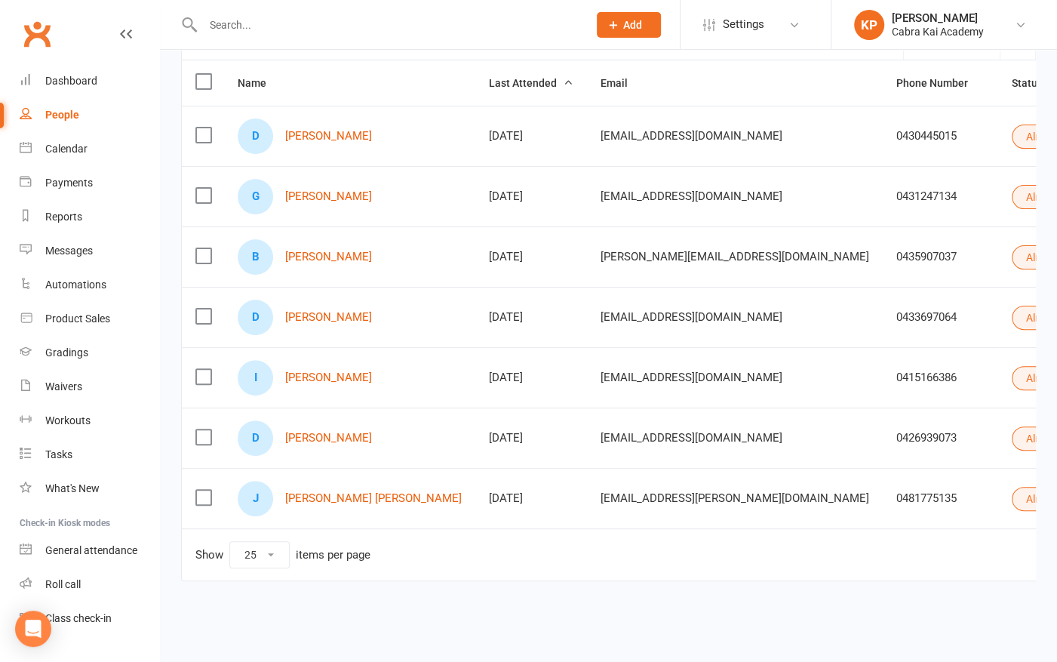
scroll to position [167, 0]
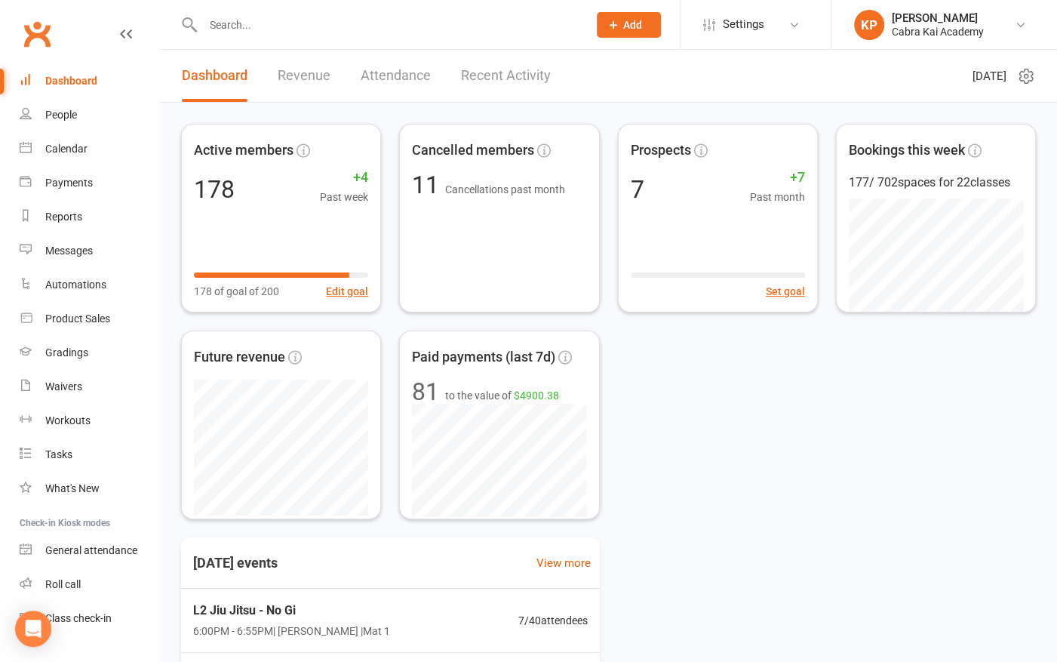
click at [296, 23] on input "text" at bounding box center [387, 24] width 379 height 21
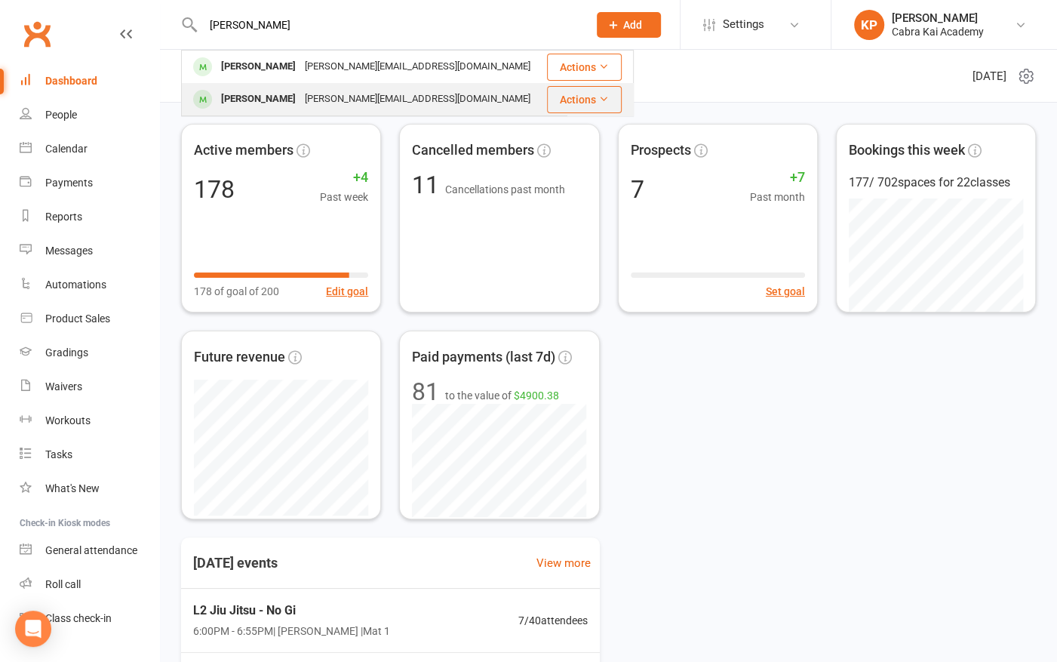
type input "[PERSON_NAME]"
click at [300, 94] on div "[PERSON_NAME][EMAIL_ADDRESS][DOMAIN_NAME]" at bounding box center [417, 99] width 235 height 22
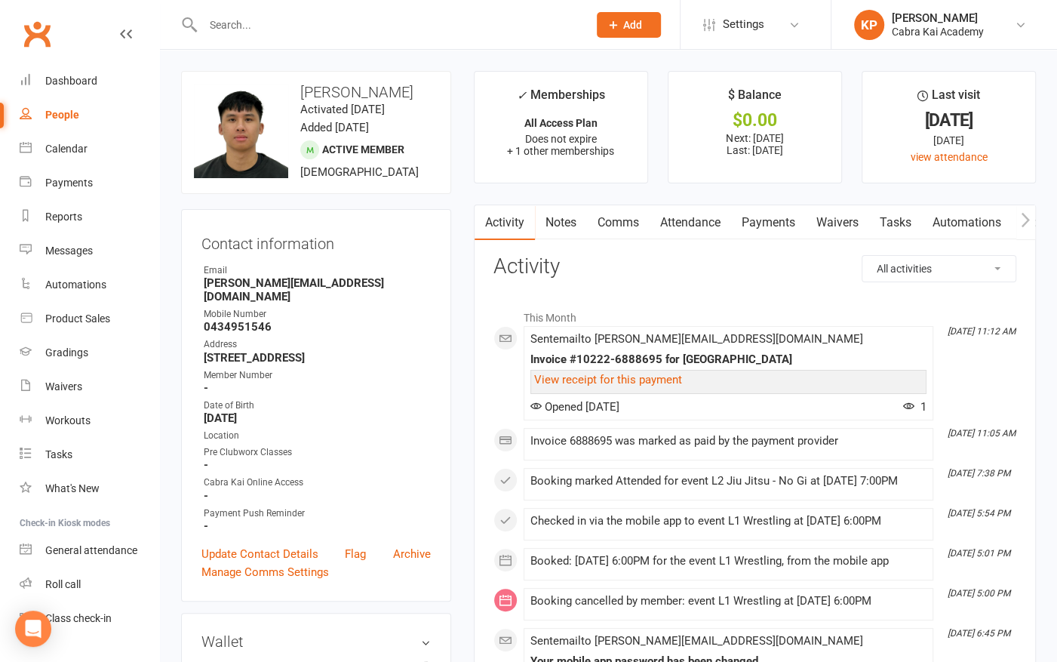
click at [775, 220] on link "Payments" at bounding box center [768, 222] width 75 height 35
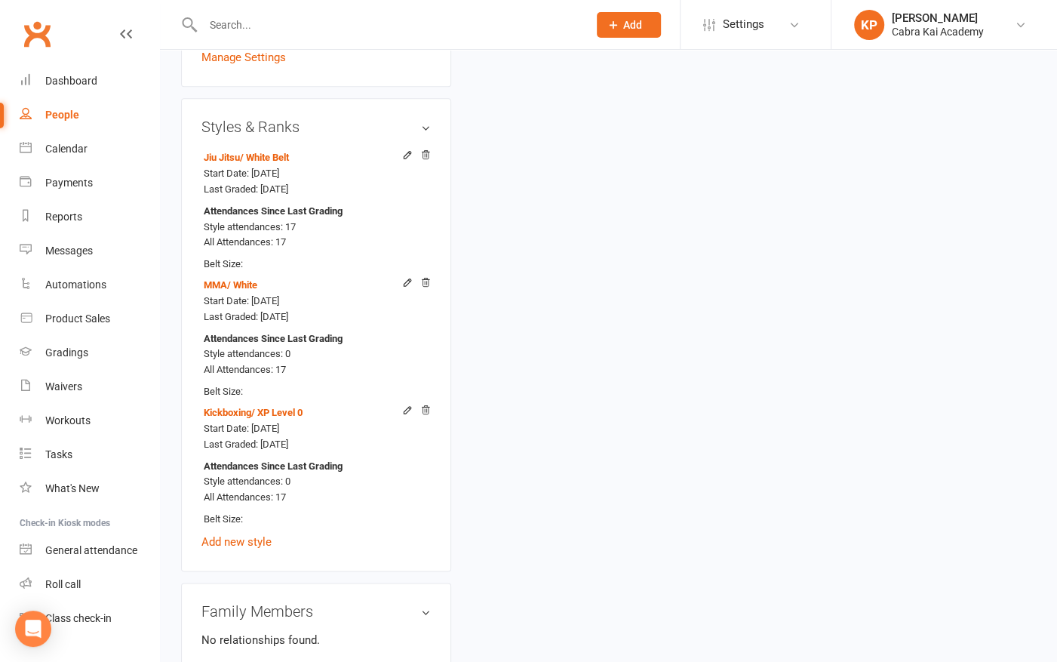
scroll to position [1356, 0]
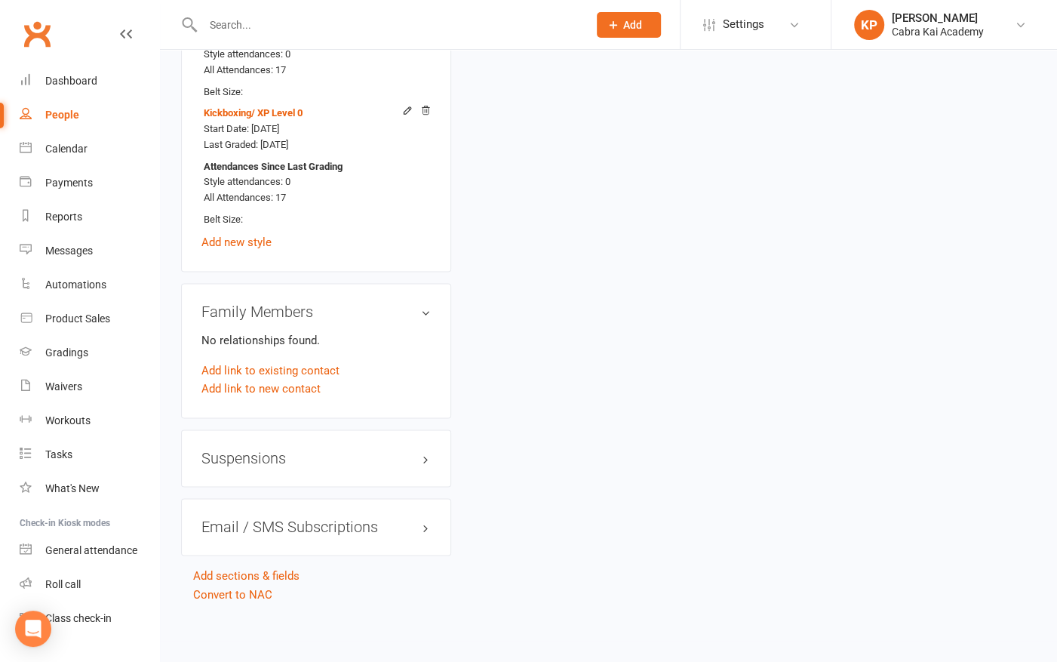
click at [428, 466] on h3 "Suspensions" at bounding box center [315, 458] width 229 height 17
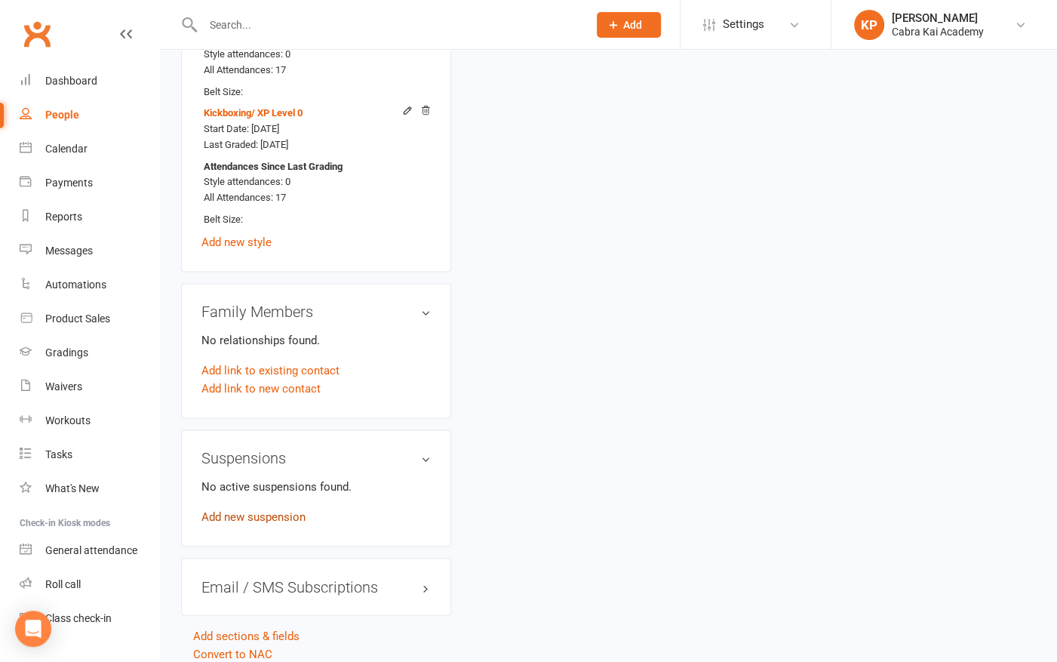
click at [252, 519] on link "Add new suspension" at bounding box center [253, 517] width 104 height 14
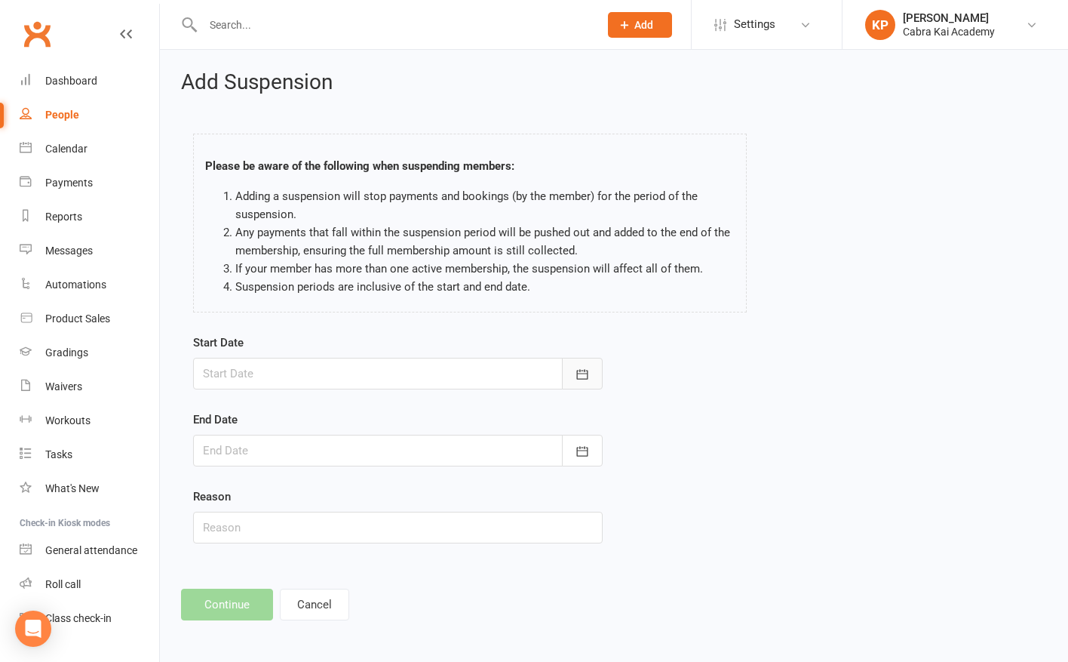
click at [571, 367] on button "button" at bounding box center [582, 374] width 41 height 32
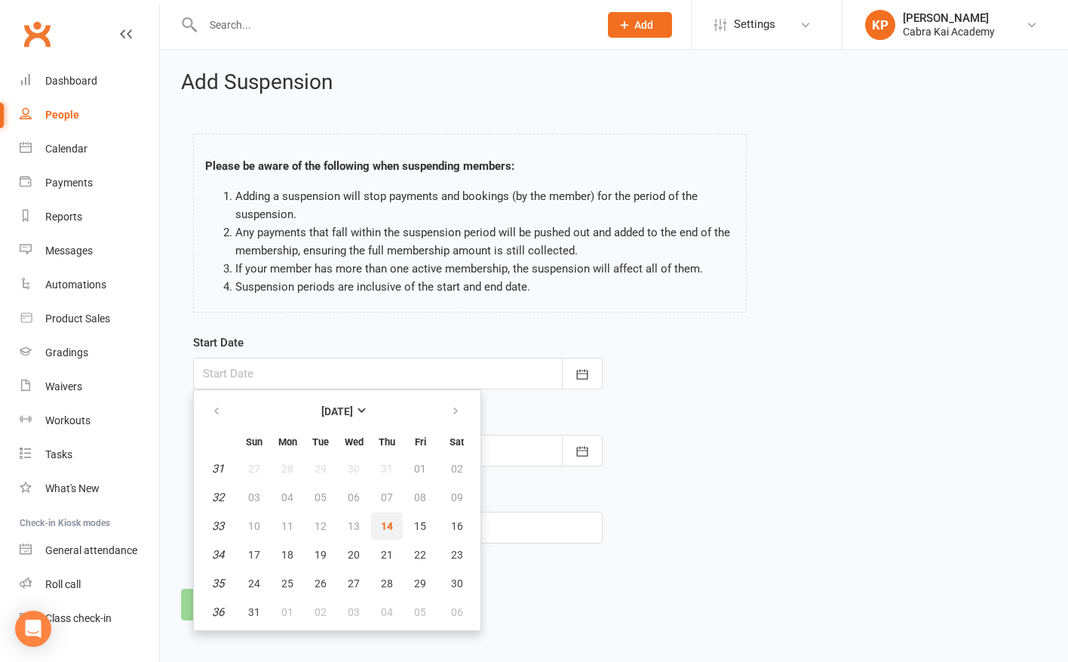
click at [388, 522] on span "14" at bounding box center [387, 526] width 12 height 12
type input "[DATE]"
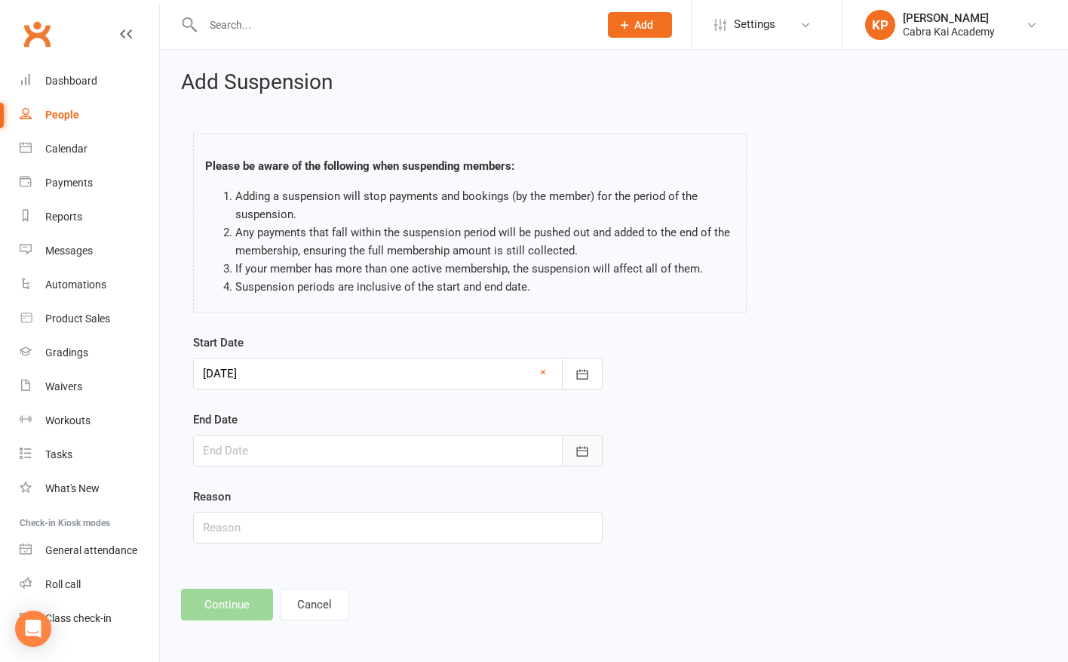
click at [585, 446] on icon "button" at bounding box center [582, 451] width 11 height 10
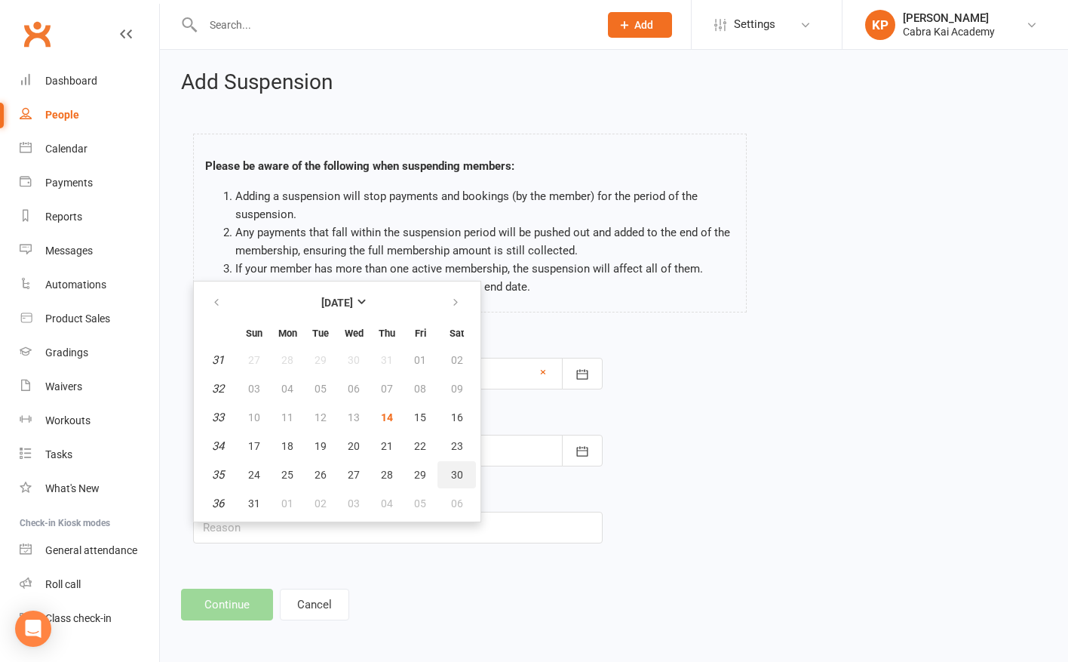
click at [453, 469] on span "30" at bounding box center [457, 475] width 12 height 12
type input "[DATE]"
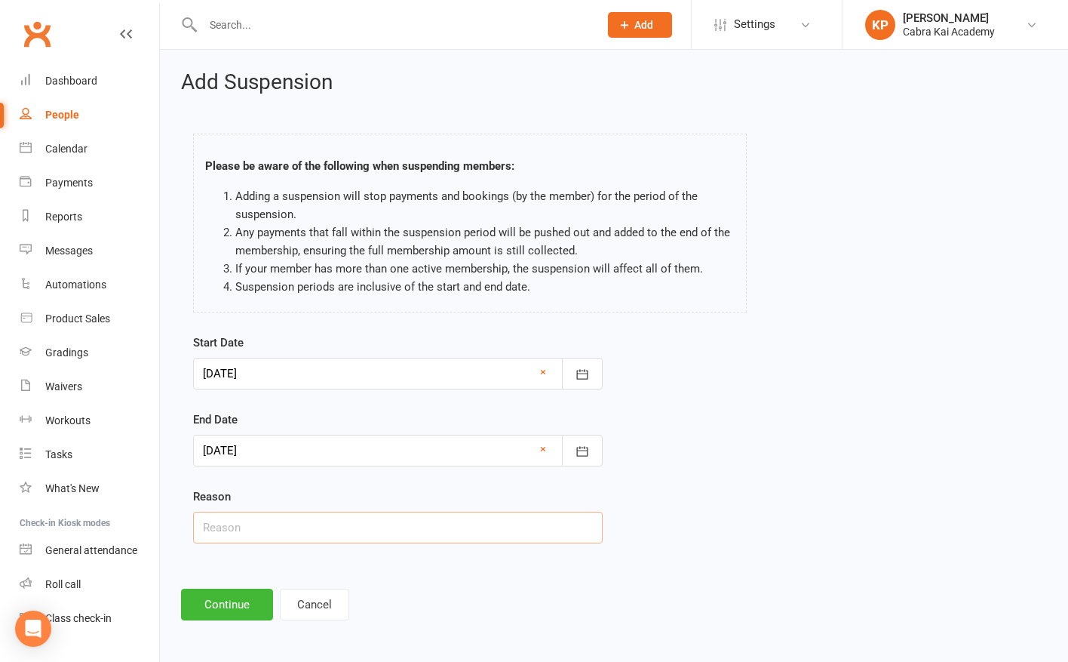
click at [229, 524] on input "text" at bounding box center [398, 528] width 410 height 32
paste input "Holiday"
type input "Holiday"
click at [706, 490] on div "Start Date [DATE] [DATE] Sun Mon Tue Wed Thu Fri Sat 31 27 28 29 30 31 01 02 32…" at bounding box center [614, 448] width 865 height 231
click at [238, 603] on button "Continue" at bounding box center [227, 604] width 92 height 32
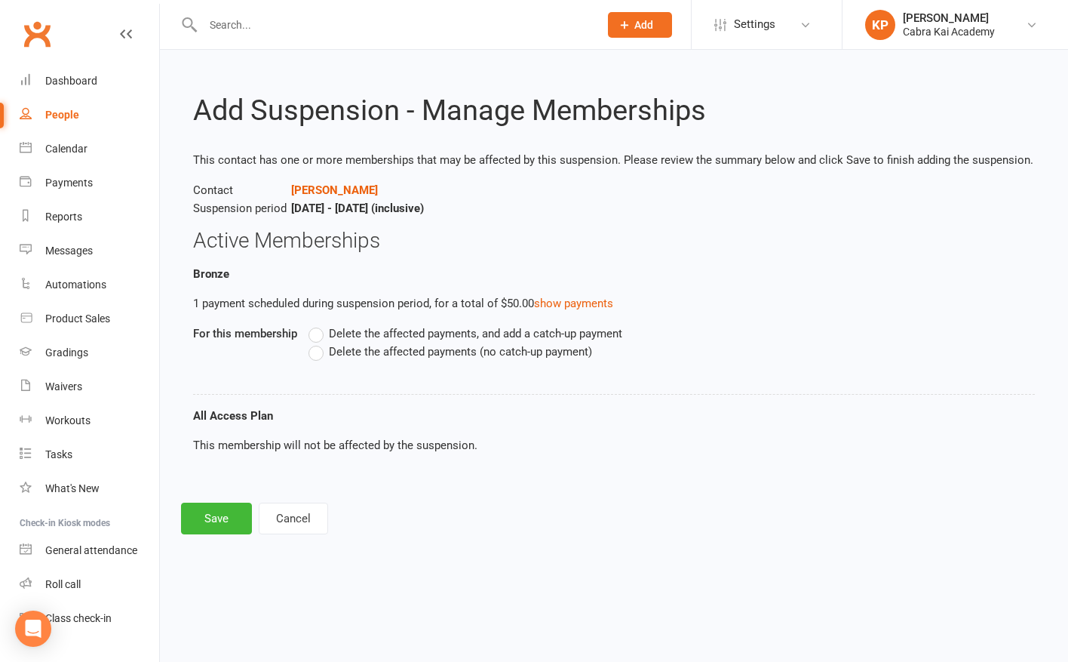
click at [356, 351] on span "Delete the affected payments (no catch-up payment)" at bounding box center [460, 351] width 263 height 16
click at [318, 343] on input "Delete the affected payments (no catch-up payment)" at bounding box center [314, 343] width 10 height 0
click at [216, 522] on button "Save" at bounding box center [216, 518] width 71 height 32
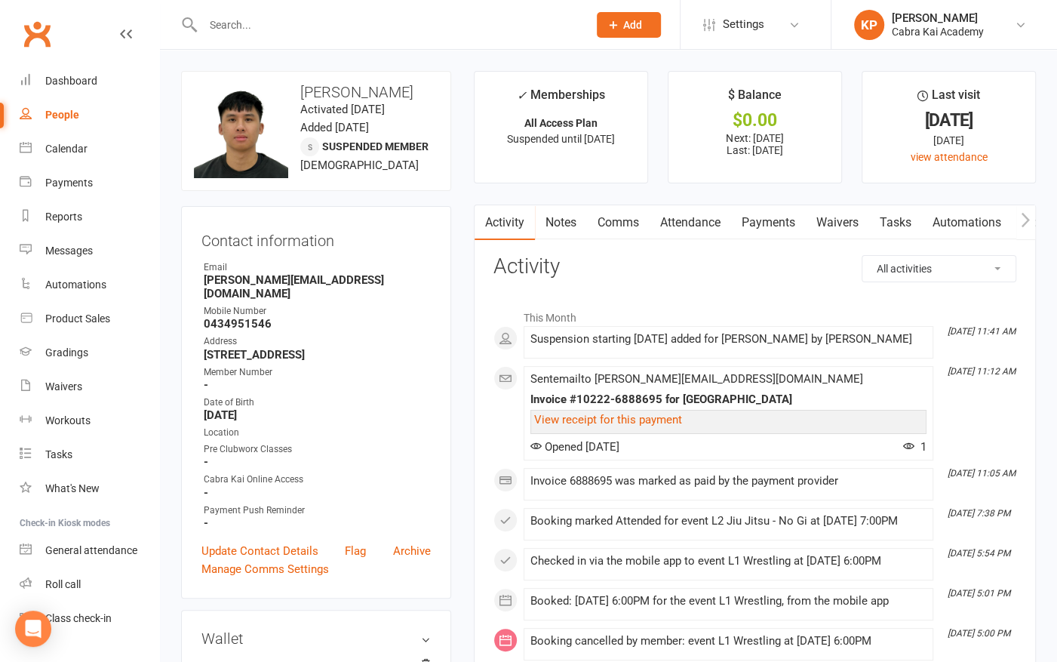
click at [633, 223] on link "Comms" at bounding box center [618, 222] width 63 height 35
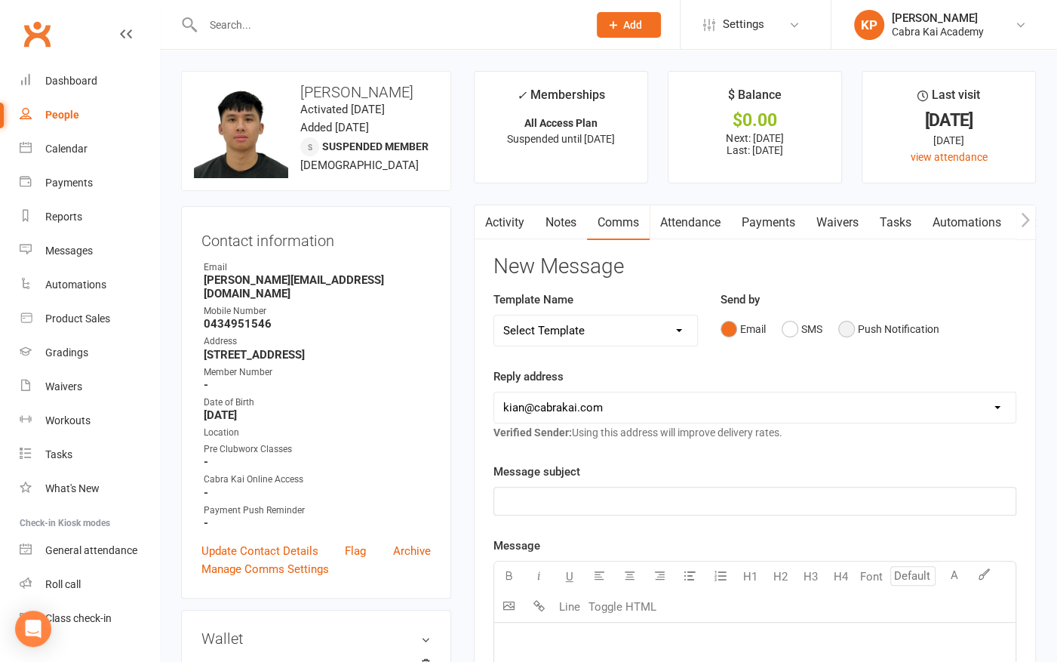
click at [857, 324] on button "Push Notification" at bounding box center [888, 329] width 101 height 29
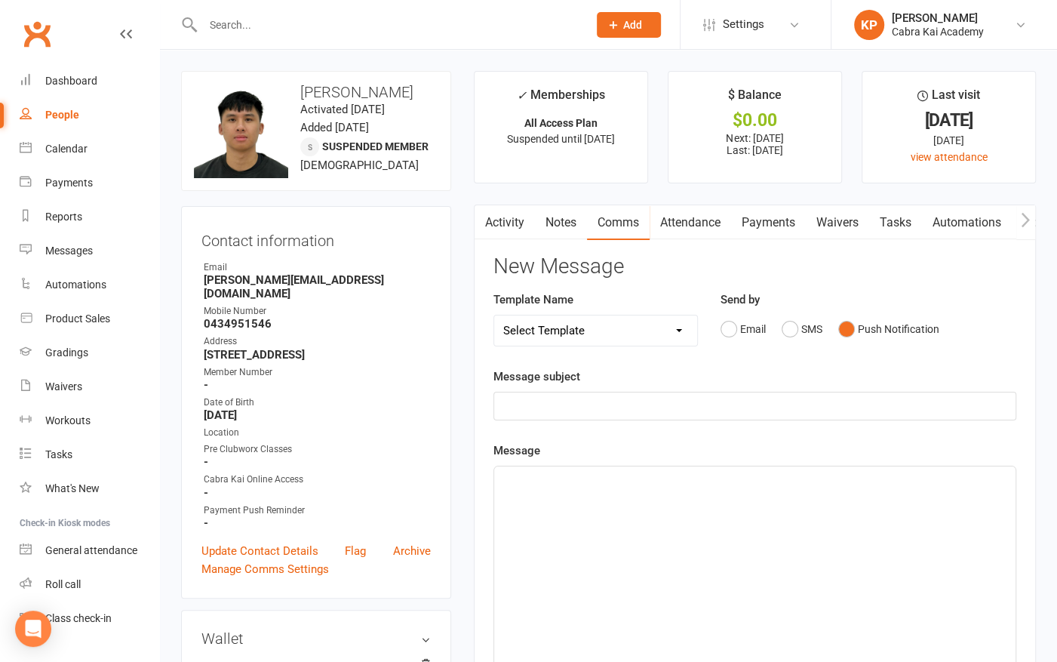
click at [656, 330] on select "Select Template [SMS] [Default template - review before using] Appointment remi…" at bounding box center [595, 330] width 203 height 30
select select "20"
click at [494, 315] on select "Select Template [SMS] [Default template - review before using] Appointment remi…" at bounding box center [595, 330] width 203 height 30
click at [507, 475] on span "Hi" at bounding box center [508, 480] width 11 height 14
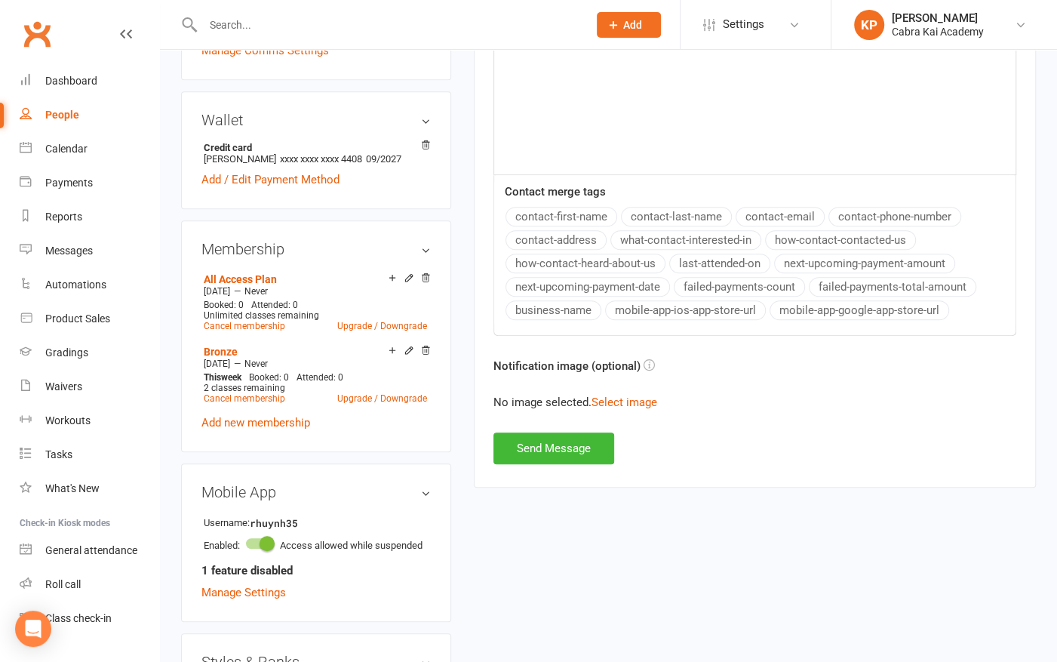
scroll to position [528, 0]
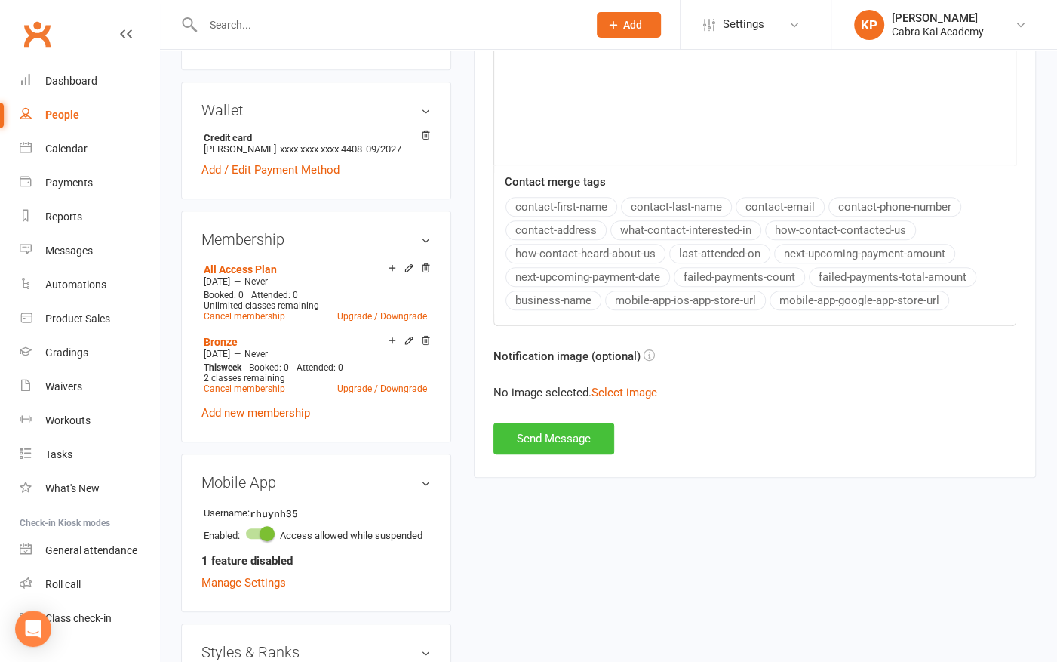
click at [555, 430] on button "Send Message" at bounding box center [553, 439] width 121 height 32
select select
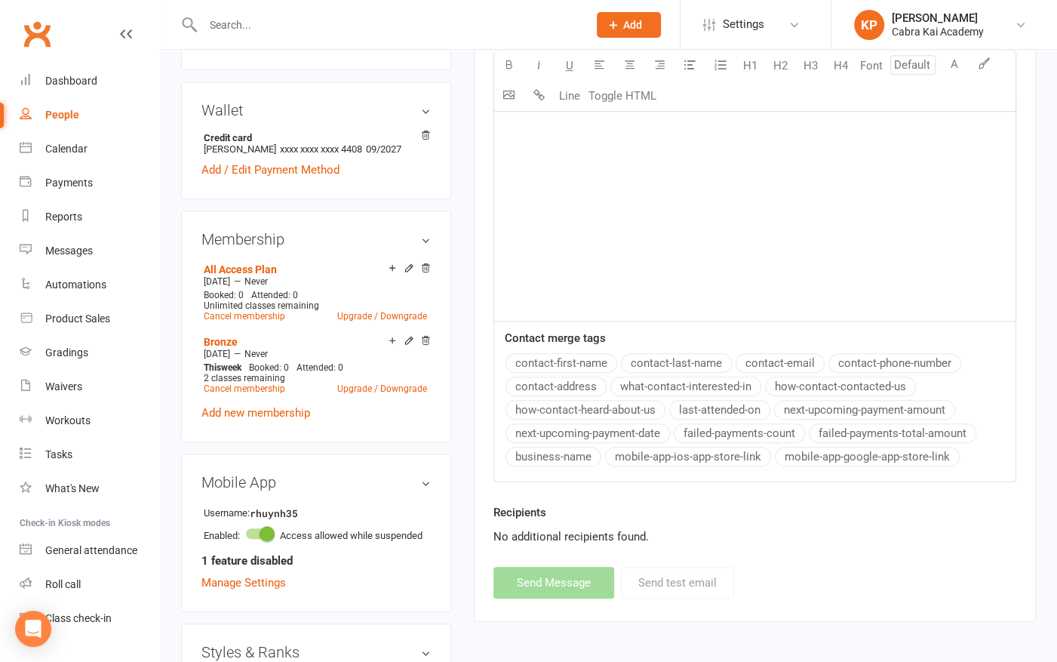
click at [462, 100] on main "✓ Memberships All Access Plan Suspended until [DATE] $ Balance $0.00 Next: [DAT…" at bounding box center [754, 90] width 585 height 1094
click at [172, 297] on div "upload photo change photo [PERSON_NAME] Activated [DATE] Added [DATE] Suspended…" at bounding box center [316, 485] width 293 height 1885
click at [85, 80] on div "Dashboard" at bounding box center [71, 81] width 52 height 12
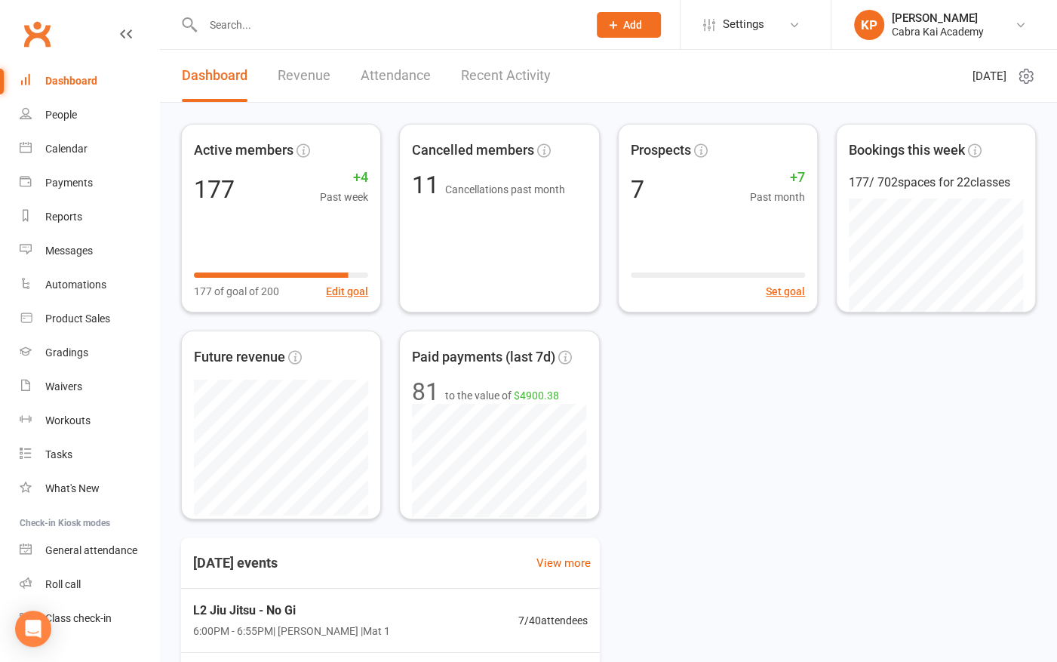
drag, startPoint x: 800, startPoint y: 426, endPoint x: 1065, endPoint y: 281, distance: 300.8
click at [801, 426] on div "Active members 177 +4 Past week 177 of goal of 200 Edit goal Cancelled members …" at bounding box center [608, 321] width 855 height 395
click at [759, 440] on div "Active members 177 +4 Past week 177 of goal of 200 Edit goal Cancelled members …" at bounding box center [608, 321] width 855 height 395
click at [748, 488] on div "Active members 177 +4 Past week 177 of goal of 200 Edit goal Cancelled members …" at bounding box center [608, 321] width 855 height 395
click at [773, 490] on div "Active members 177 +4 Past week 177 of goal of 200 Edit goal Cancelled members …" at bounding box center [608, 321] width 855 height 395
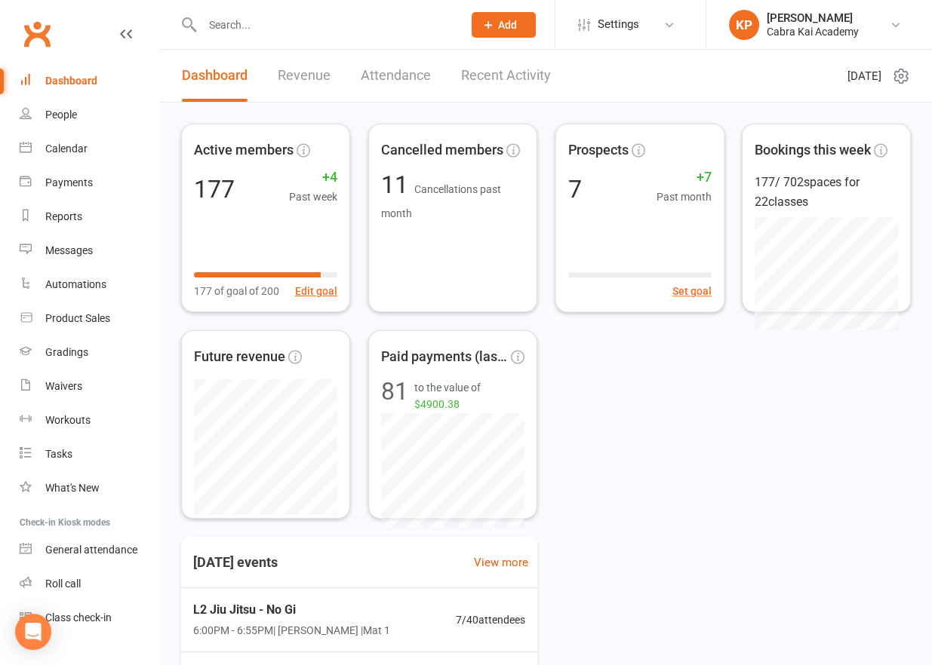
click at [721, 406] on div "Active members 177 +4 Past week 177 of goal of 200 Edit goal Cancelled members …" at bounding box center [546, 321] width 730 height 395
